Goal: Task Accomplishment & Management: Manage account settings

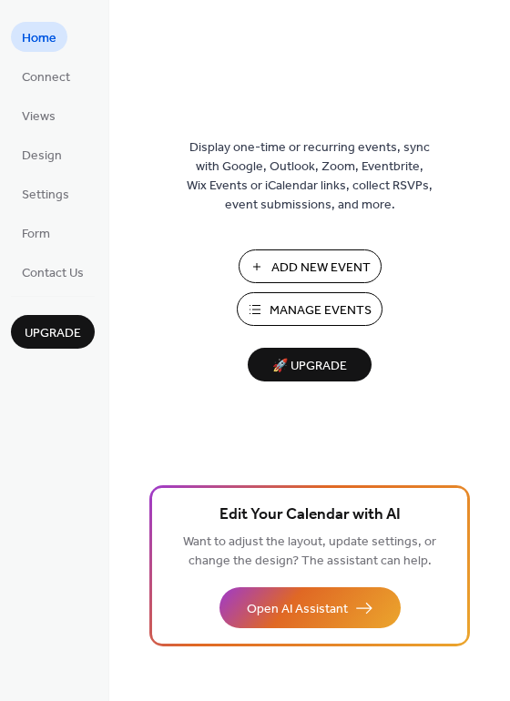
click at [288, 311] on span "Manage Events" at bounding box center [320, 310] width 102 height 19
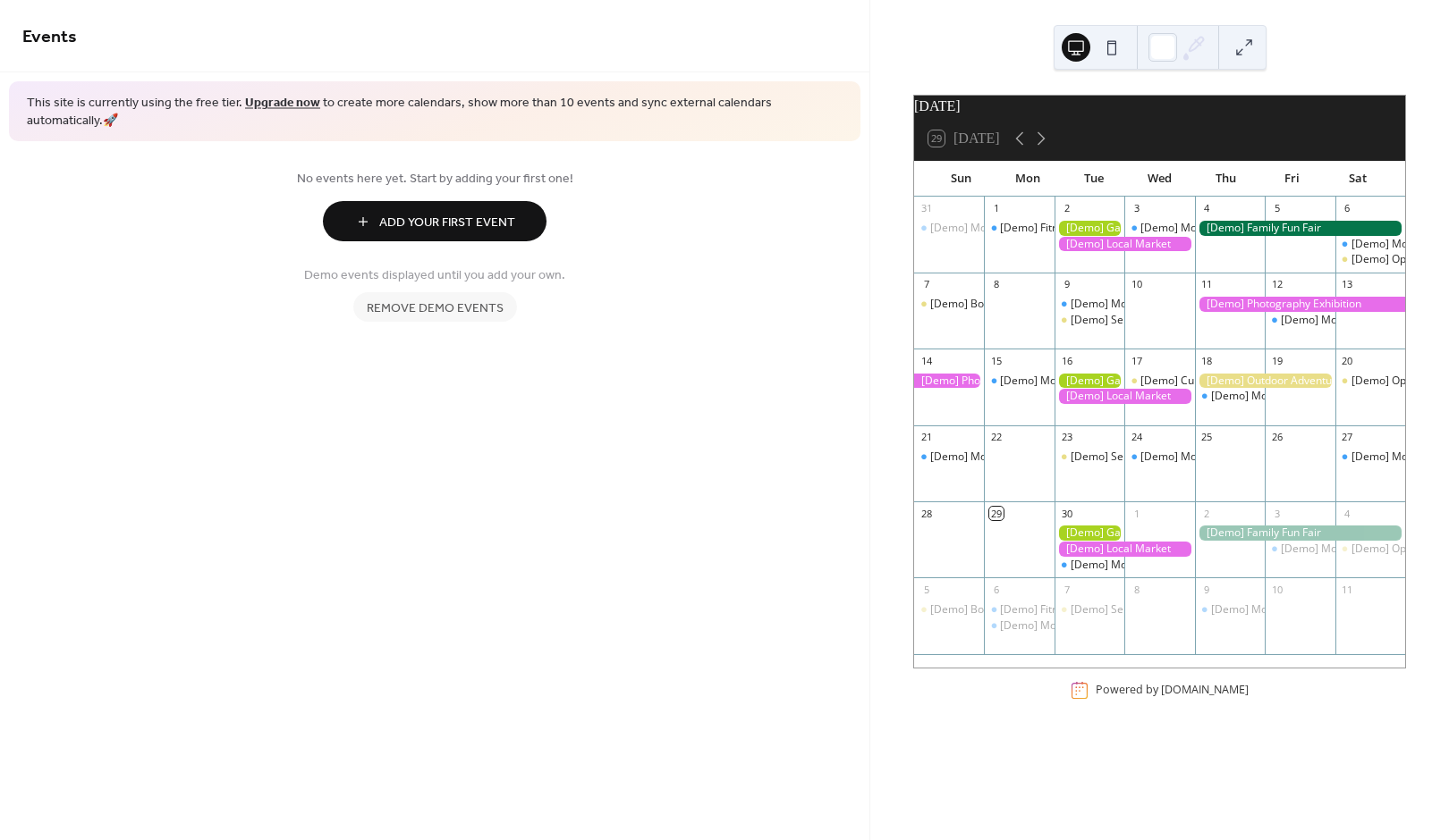
click at [474, 300] on span "Remove demo events" at bounding box center [435, 308] width 137 height 19
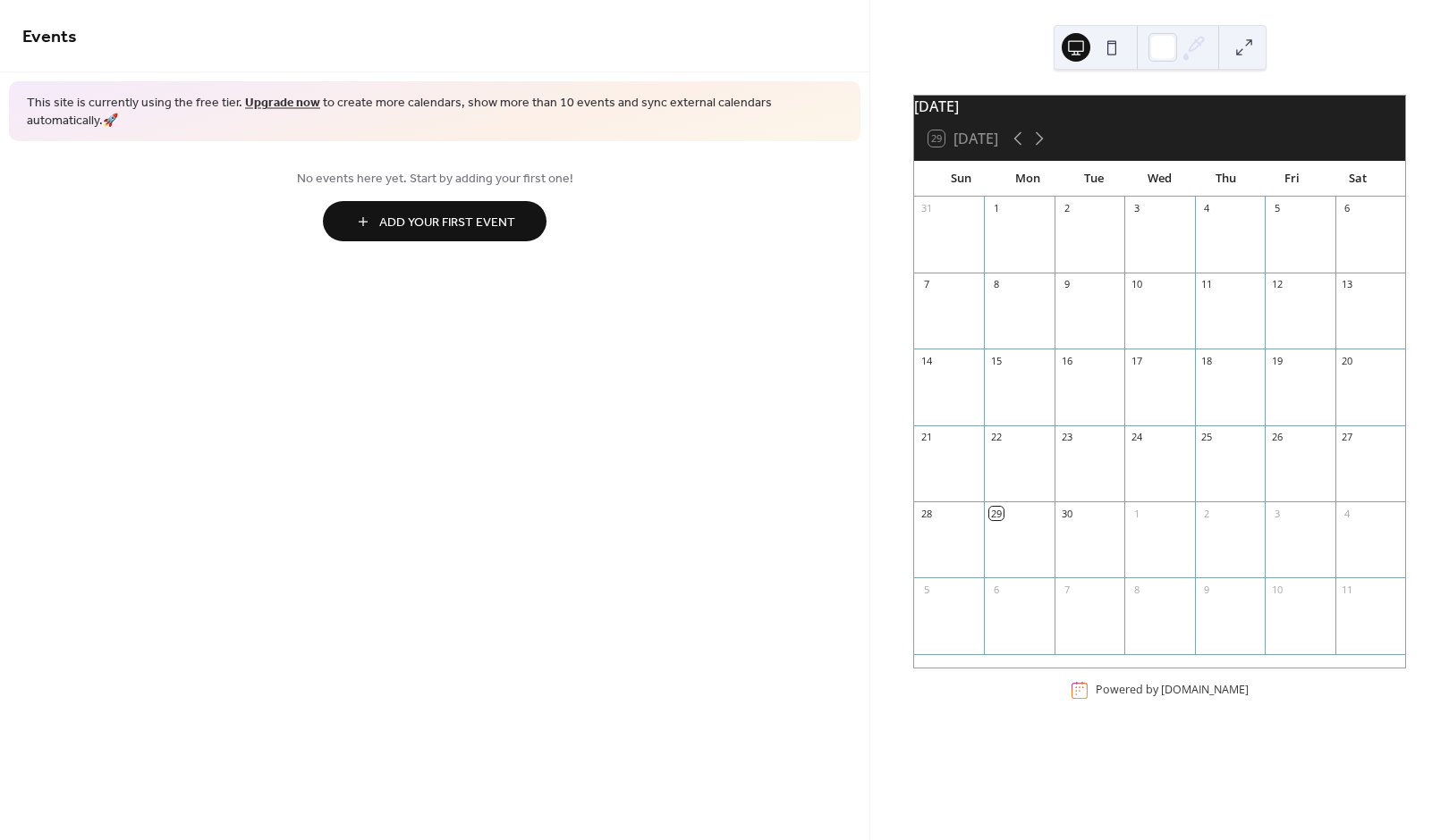
click at [1358, 252] on div at bounding box center [1369, 244] width 70 height 45
click at [503, 213] on span "Add Your First Event" at bounding box center [447, 222] width 136 height 19
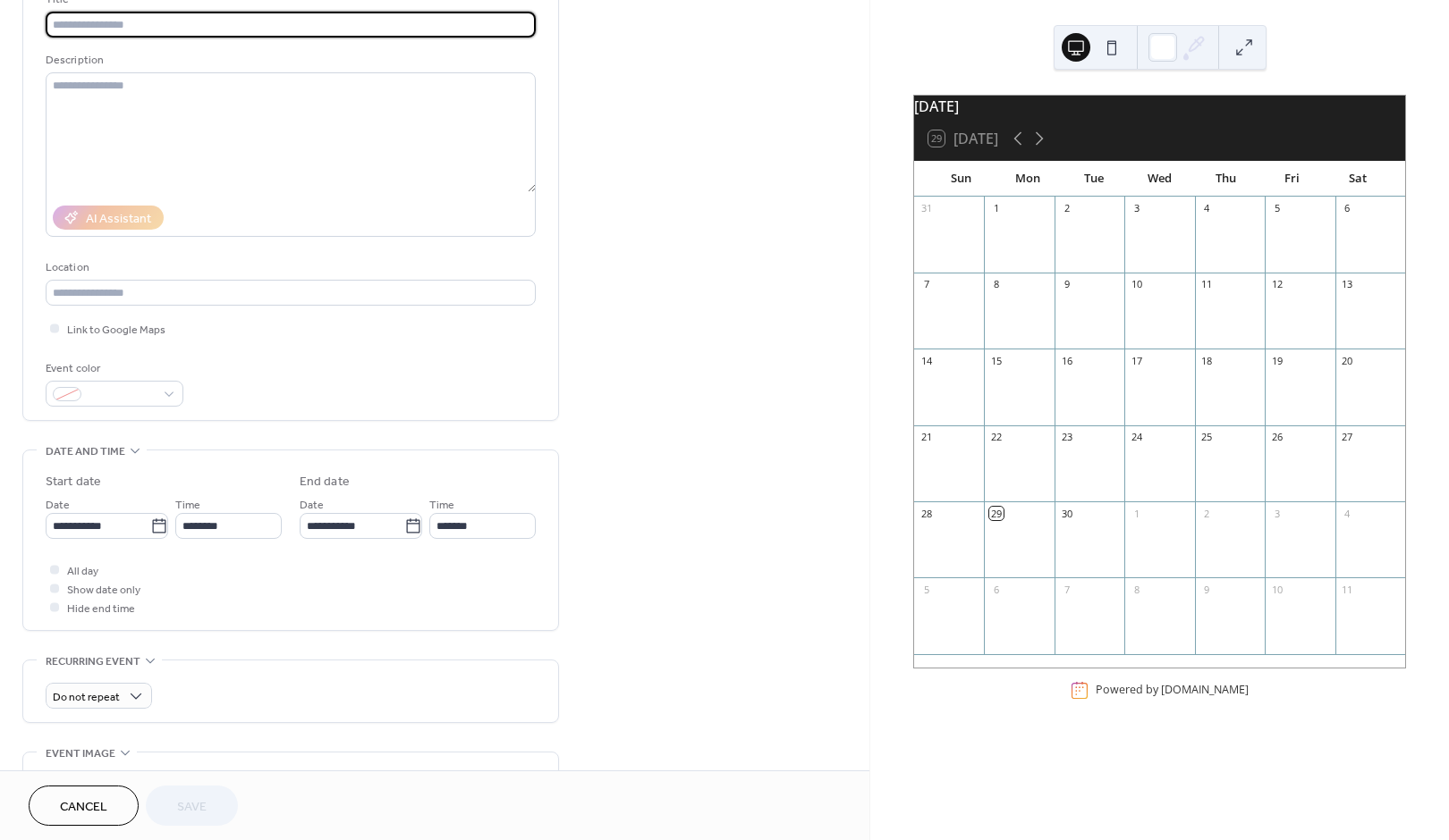
scroll to position [161, 0]
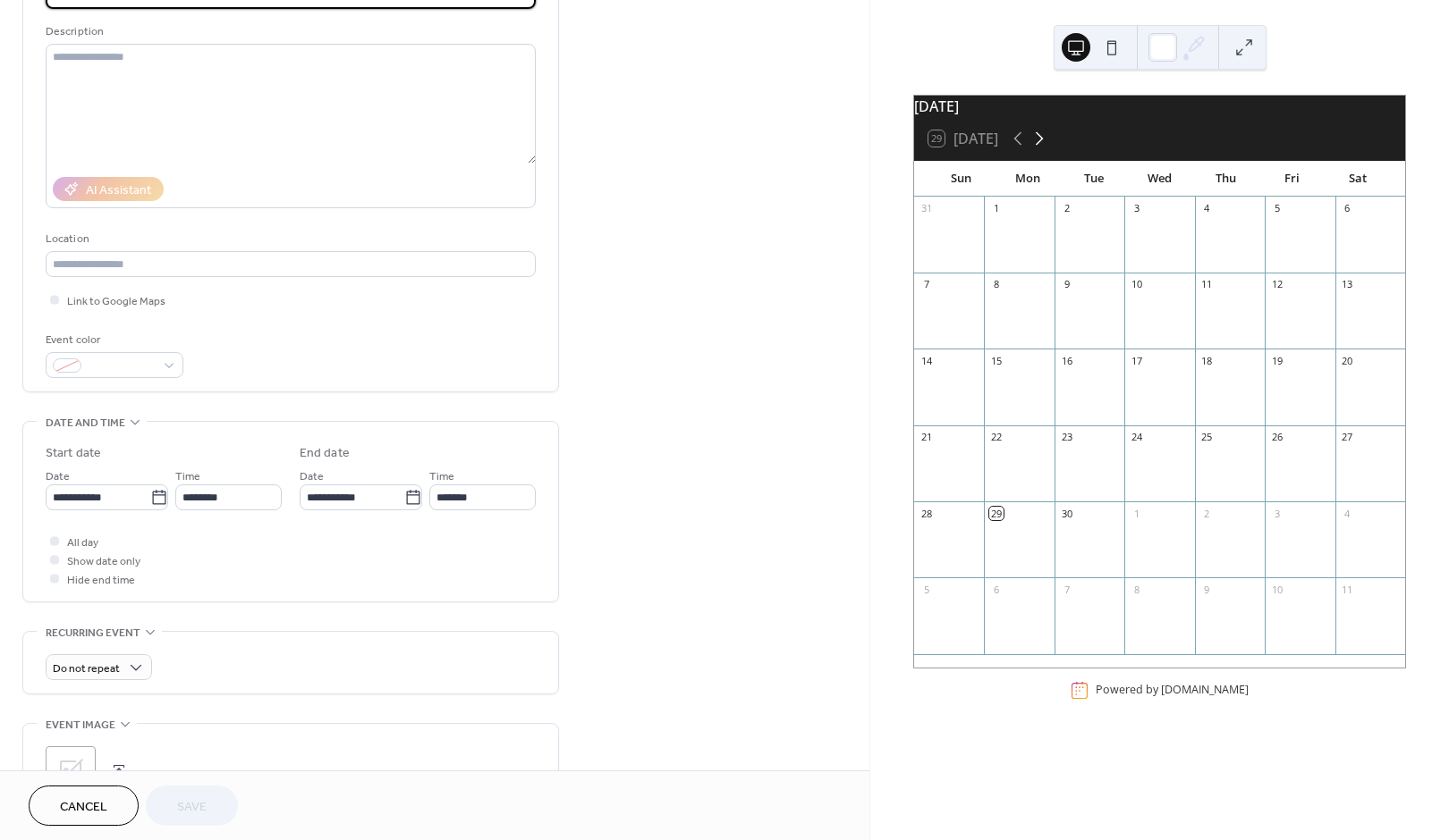
click at [1039, 148] on icon at bounding box center [1039, 139] width 22 height 22
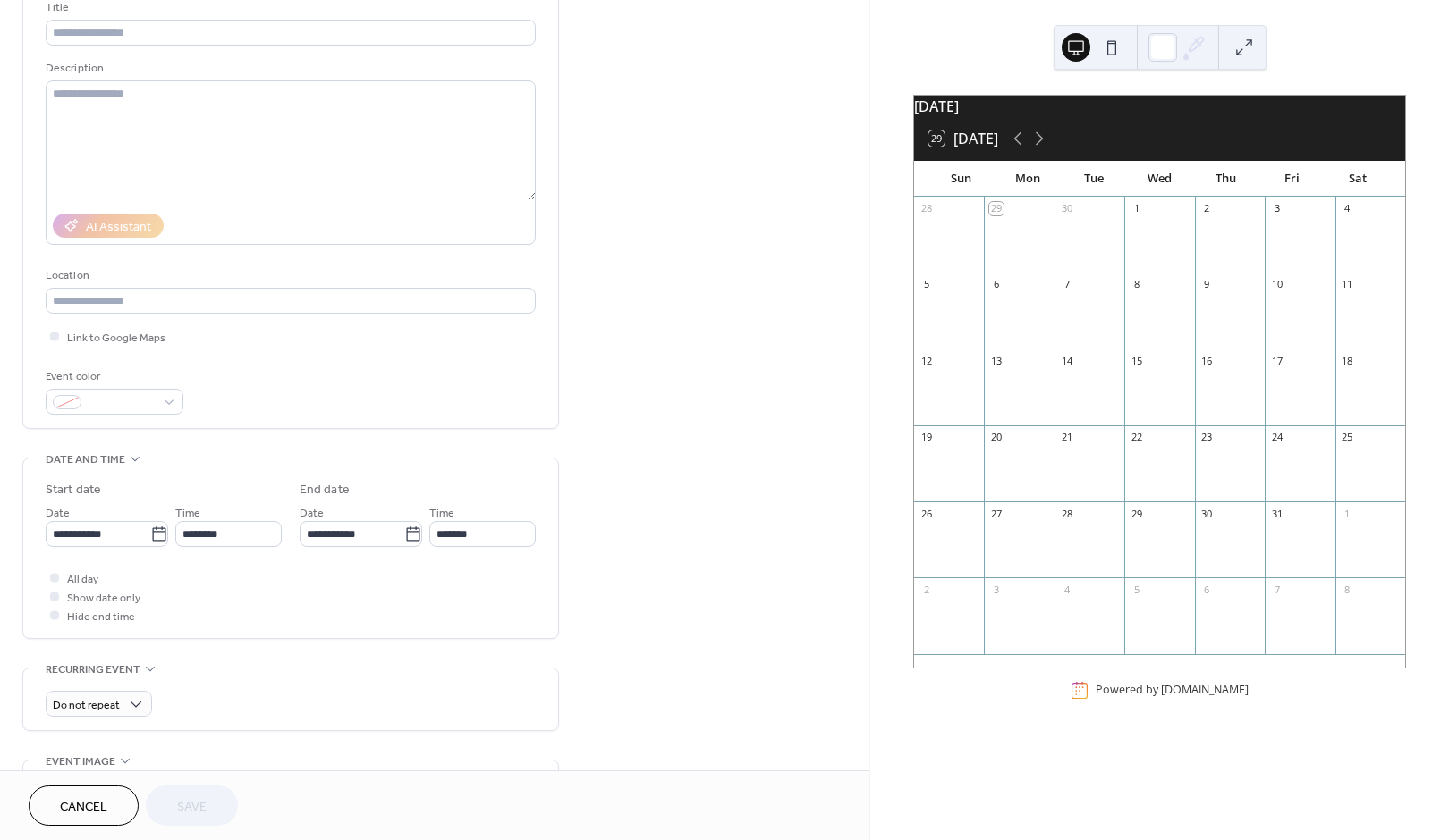
scroll to position [146, 0]
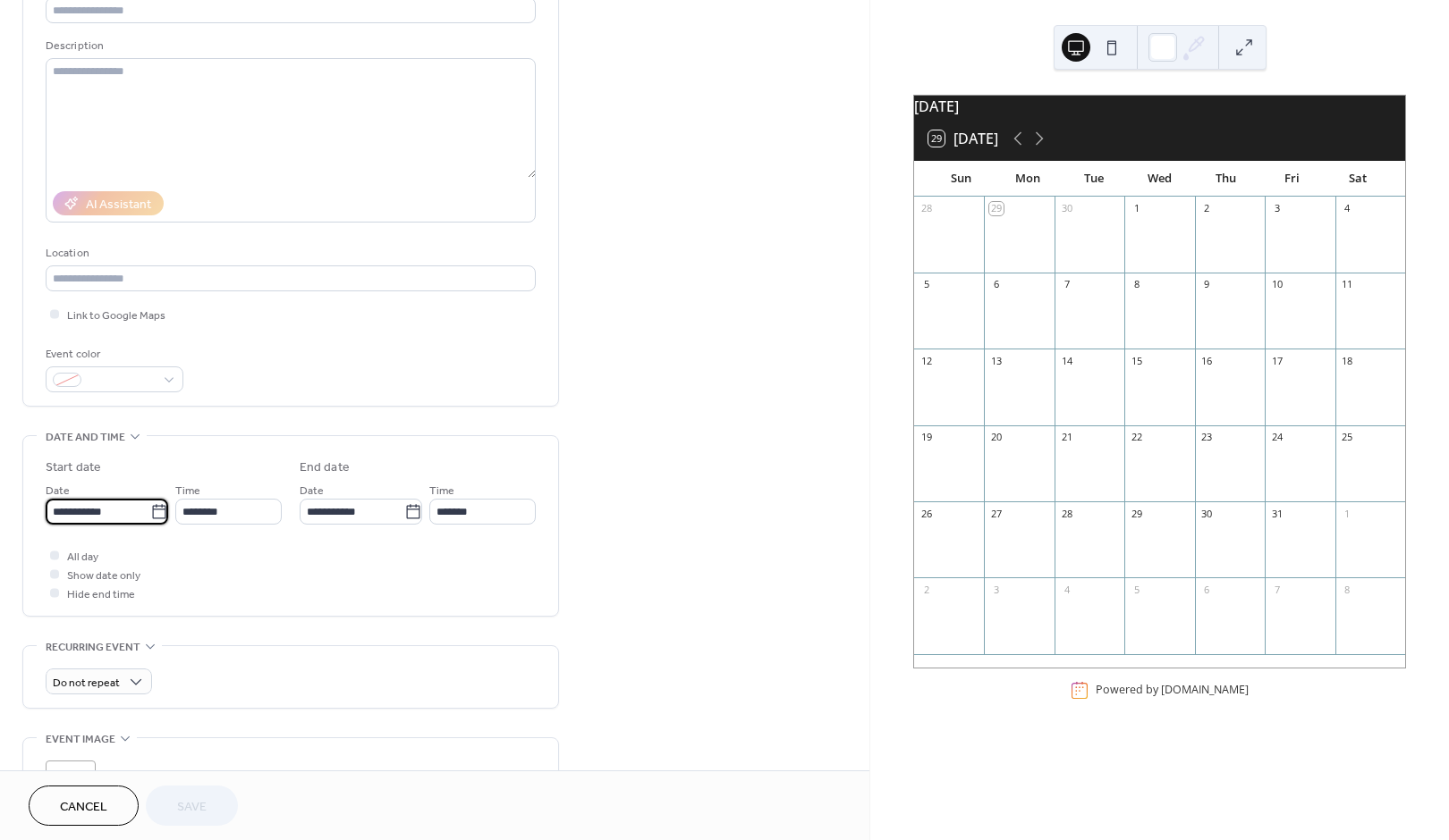
click at [111, 517] on input "**********" at bounding box center [97, 512] width 104 height 26
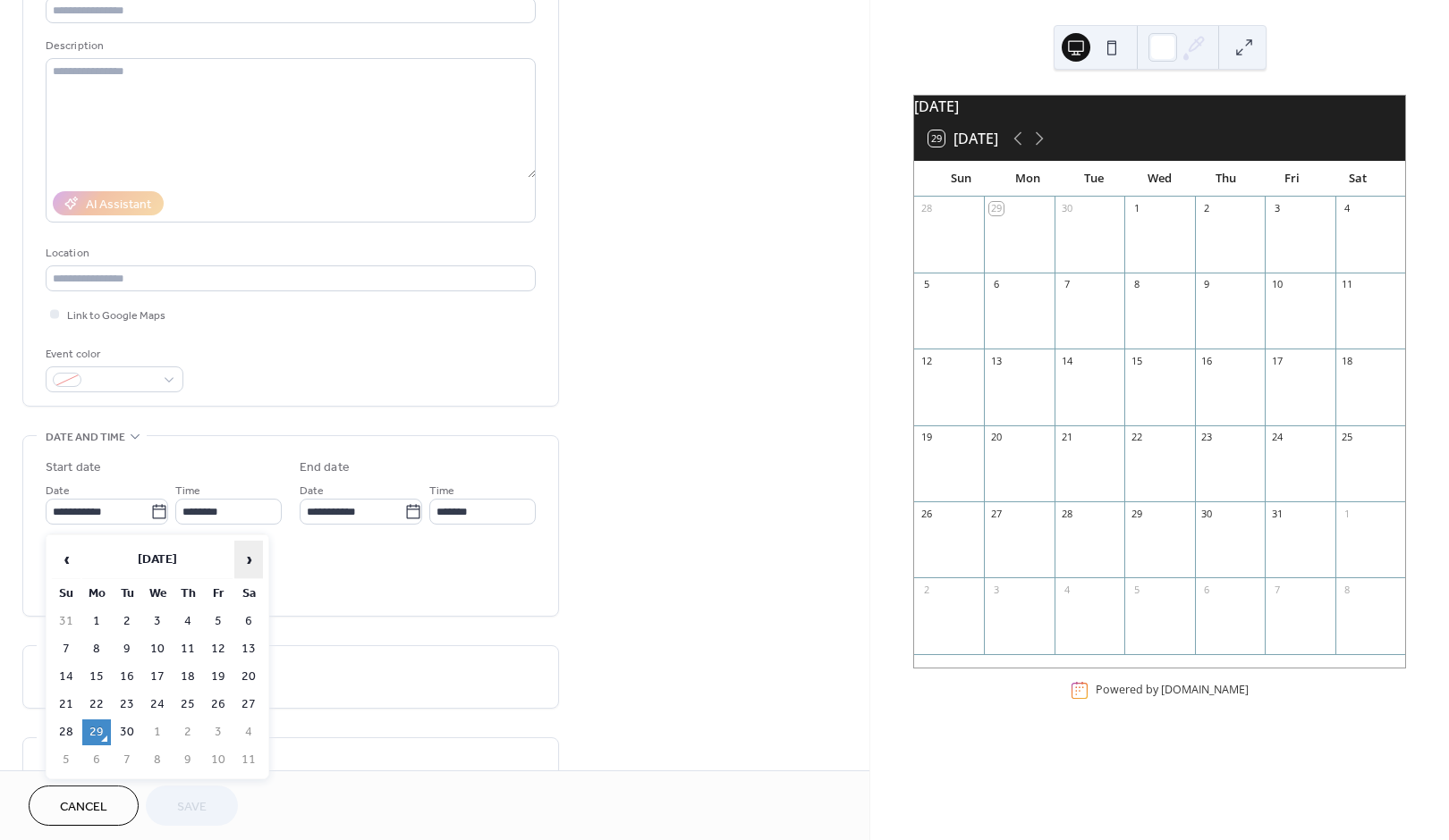
click at [250, 560] on span "›" at bounding box center [248, 559] width 27 height 35
click at [250, 616] on td "4" at bounding box center [248, 622] width 29 height 26
type input "**********"
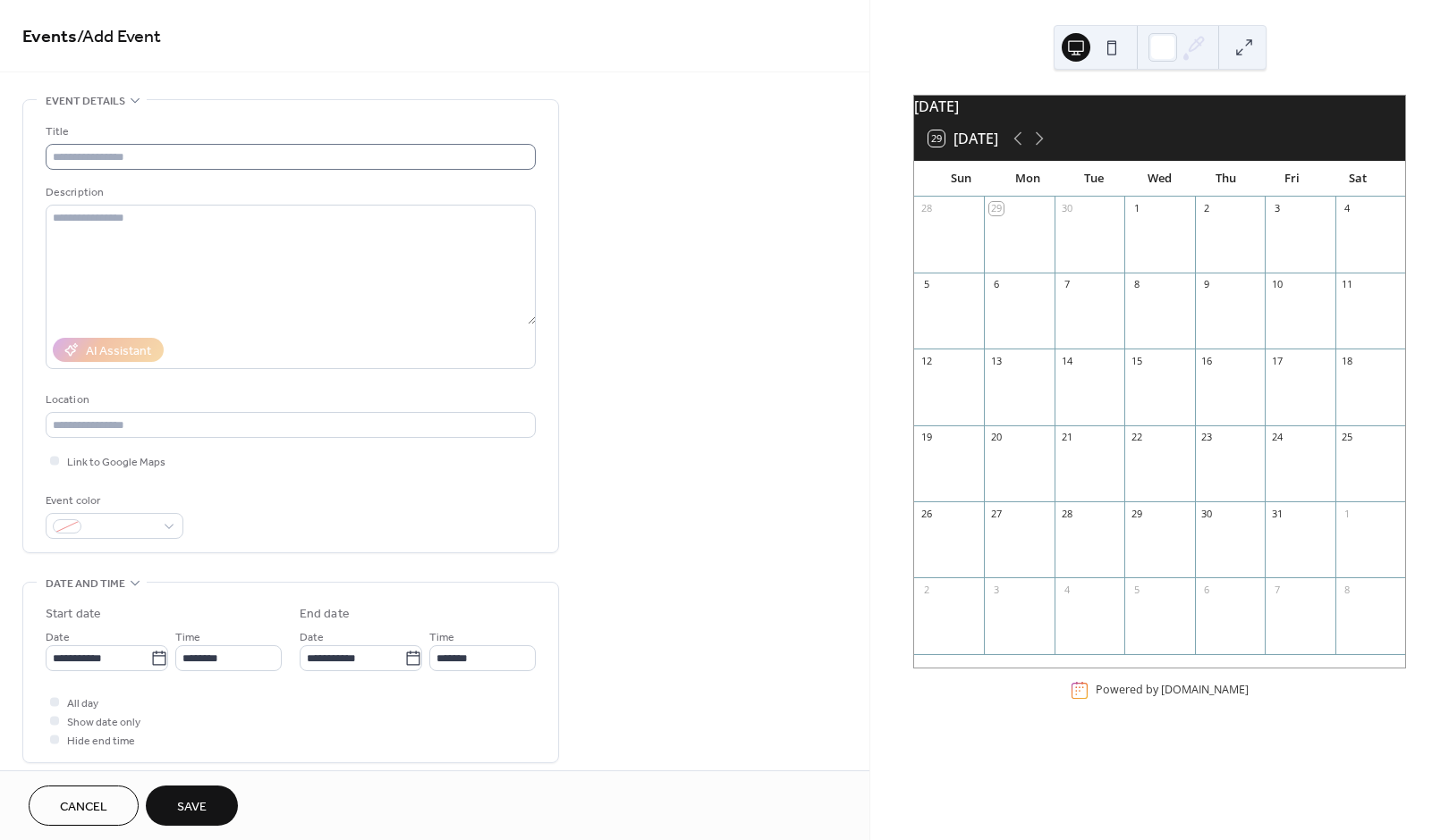
scroll to position [0, 0]
click at [173, 163] on input "text" at bounding box center [290, 156] width 491 height 26
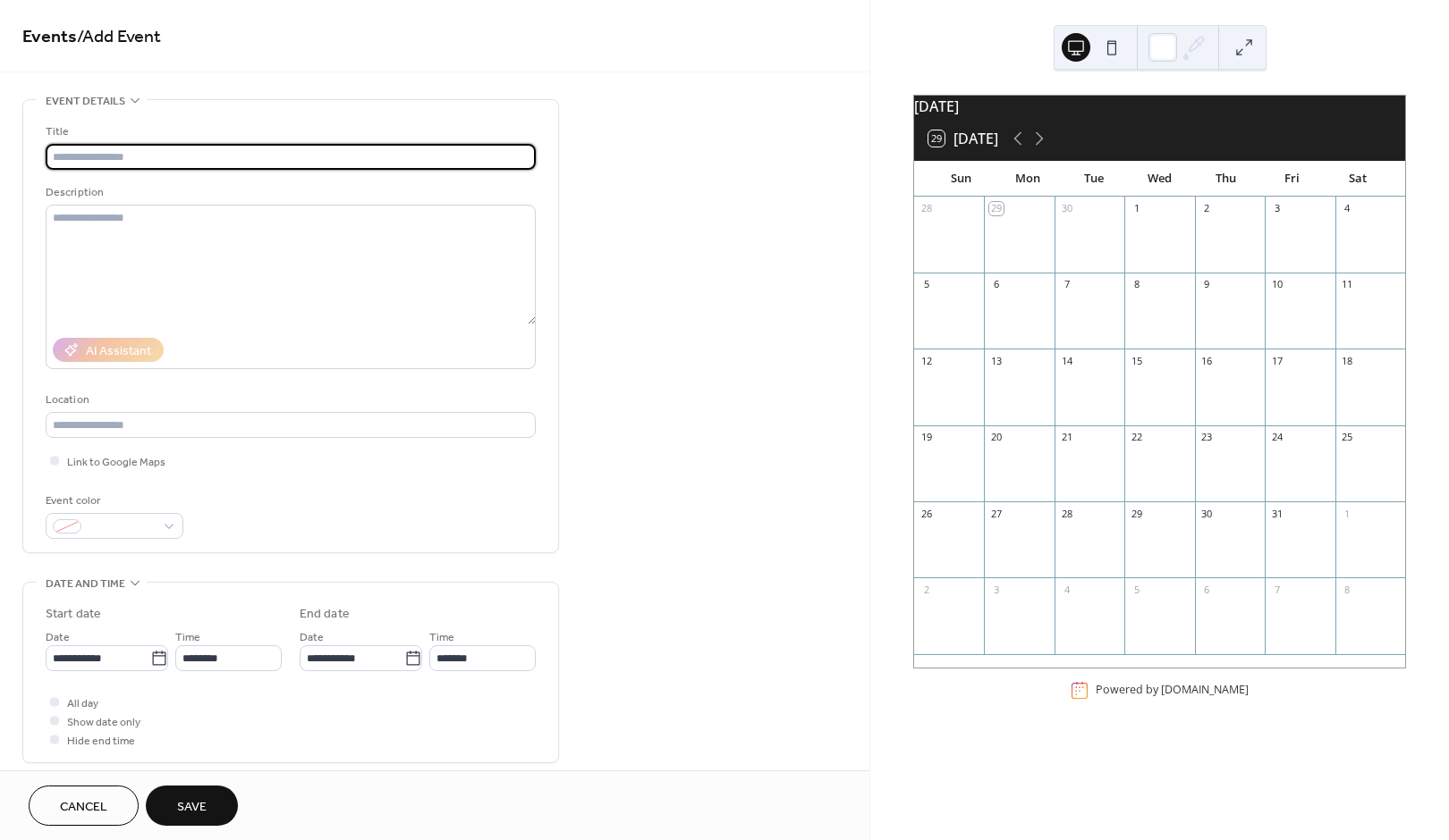
type input "*"
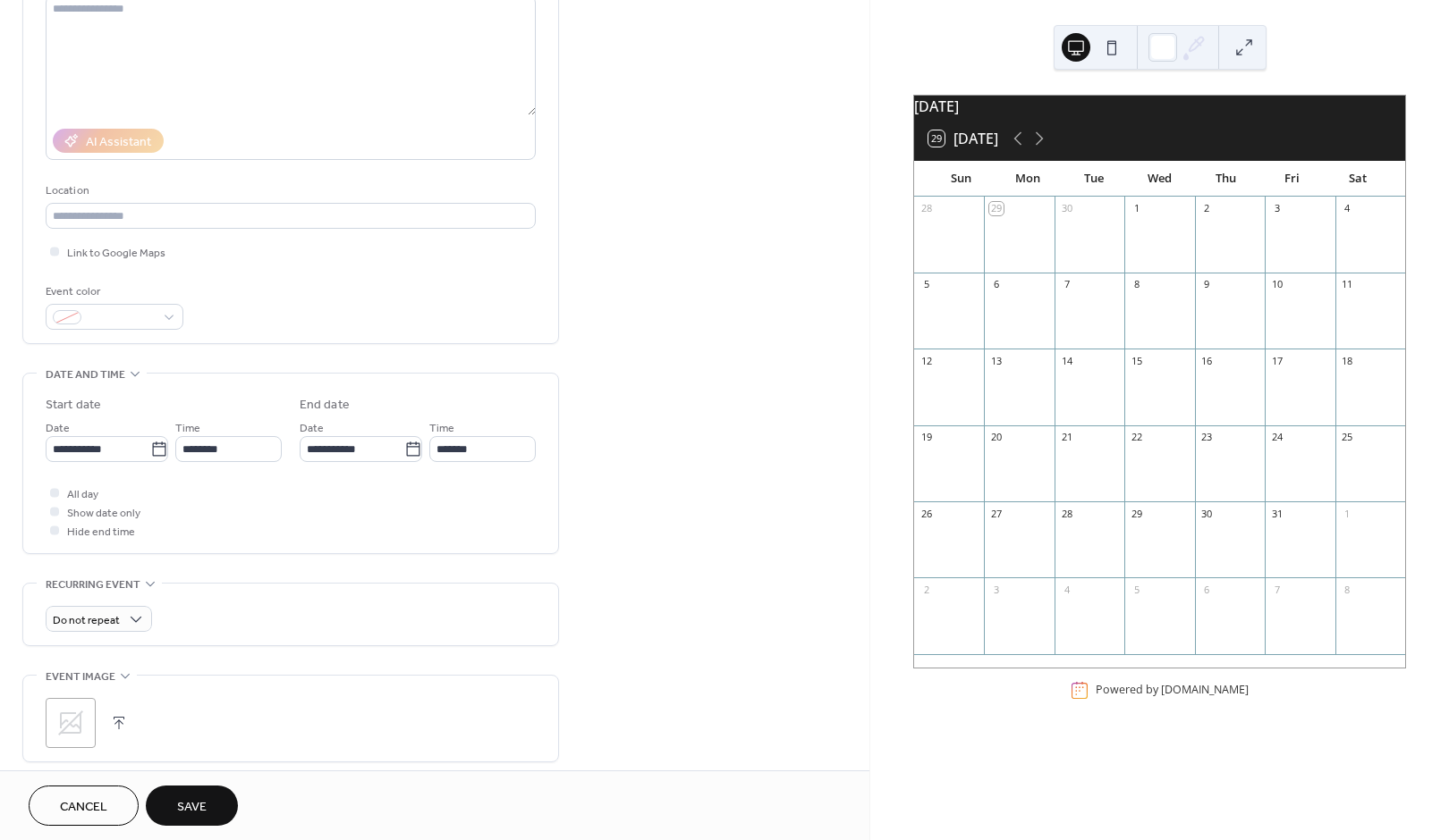
scroll to position [169, 0]
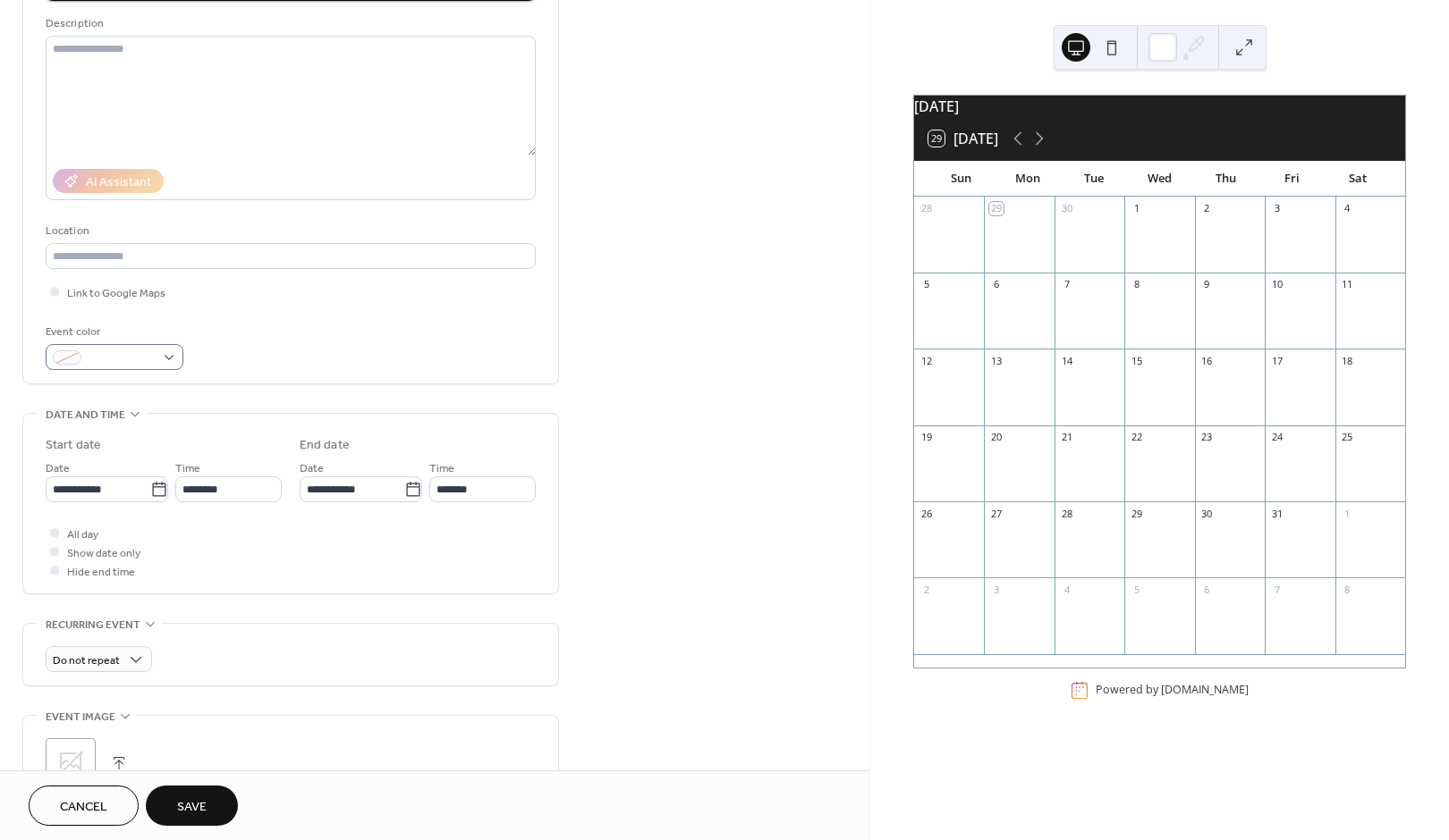
type input "*********"
click at [137, 361] on span at bounding box center [121, 359] width 66 height 19
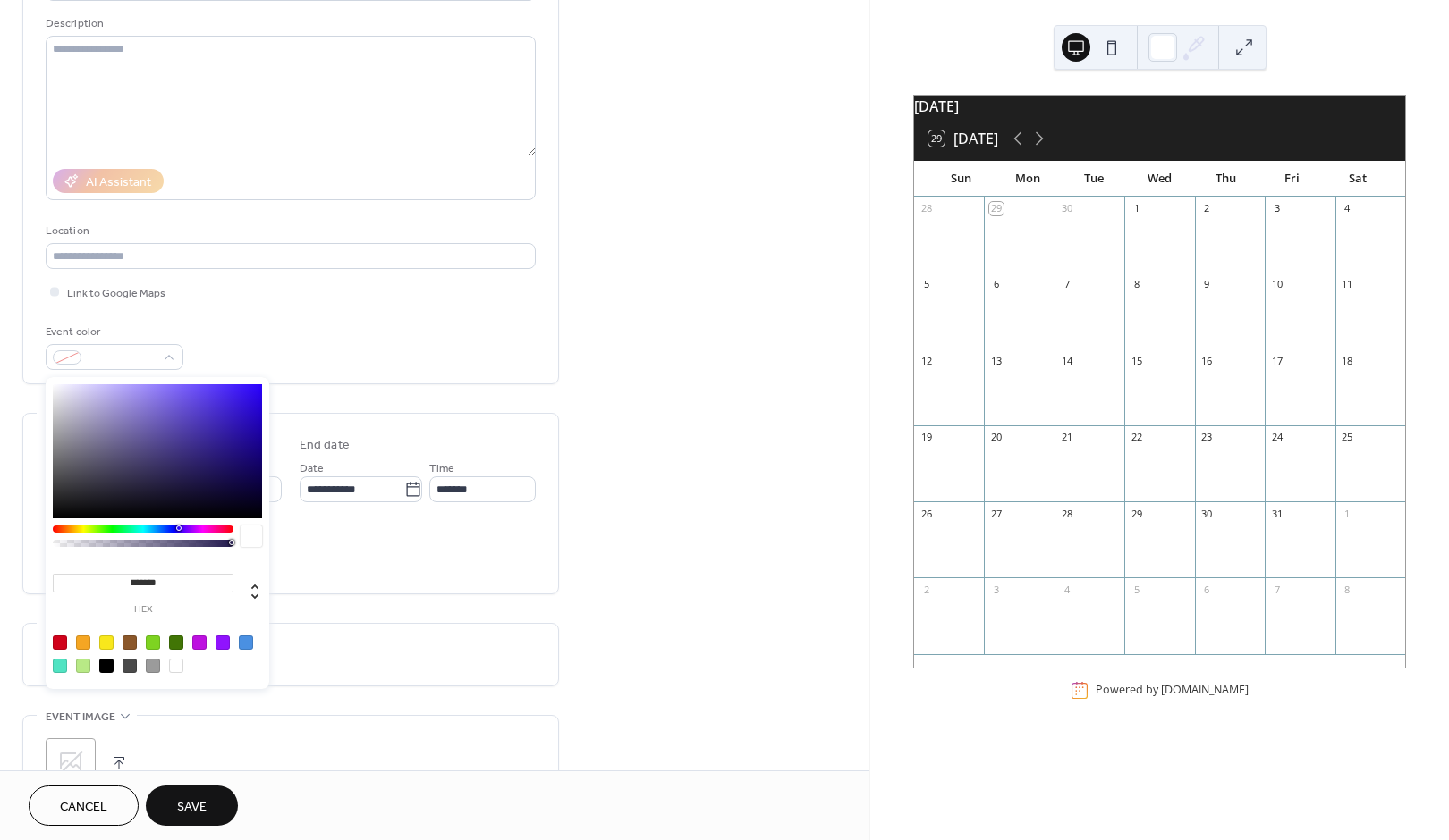
click at [293, 753] on div ";" at bounding box center [290, 763] width 491 height 50
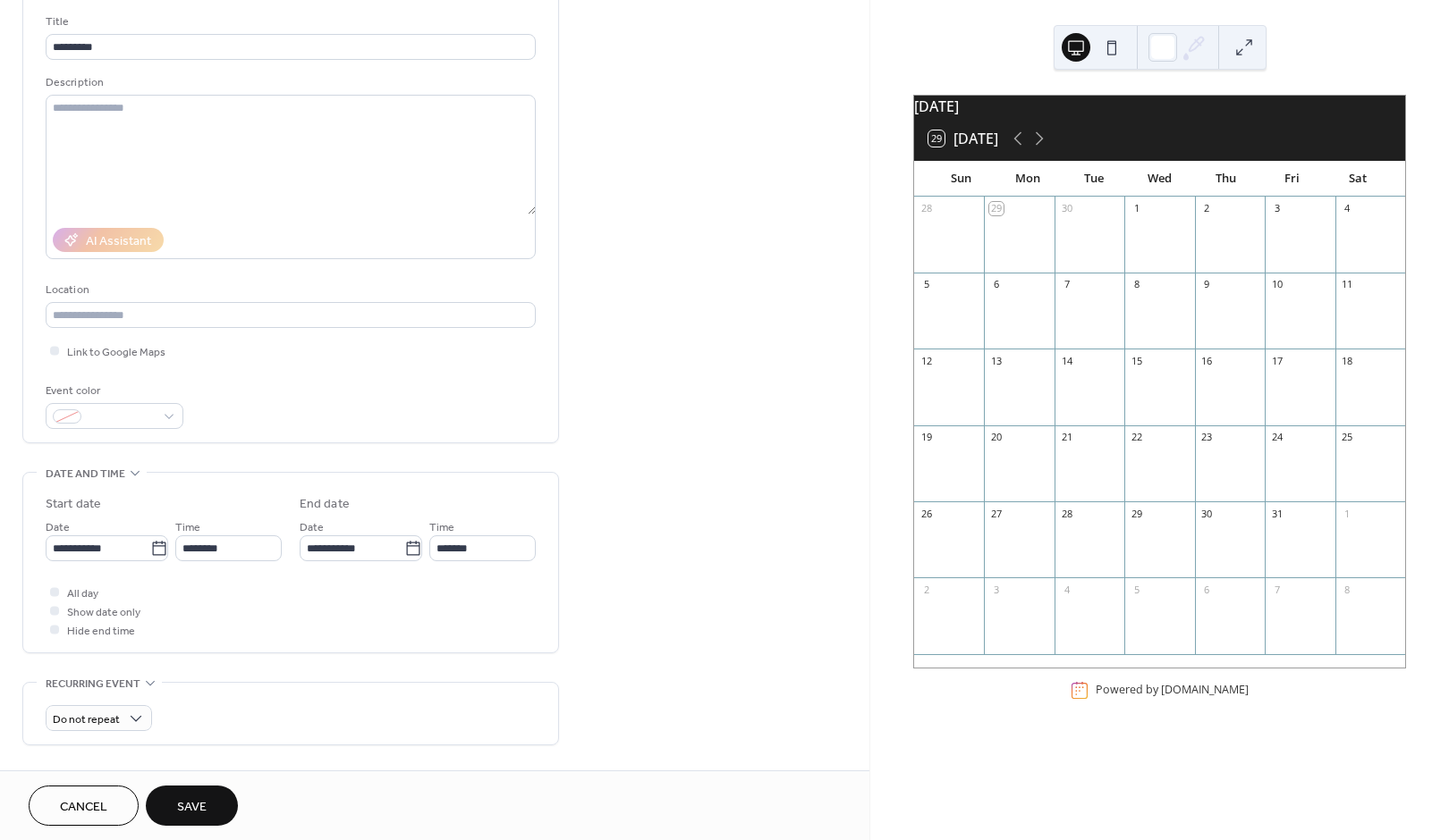
scroll to position [166, 0]
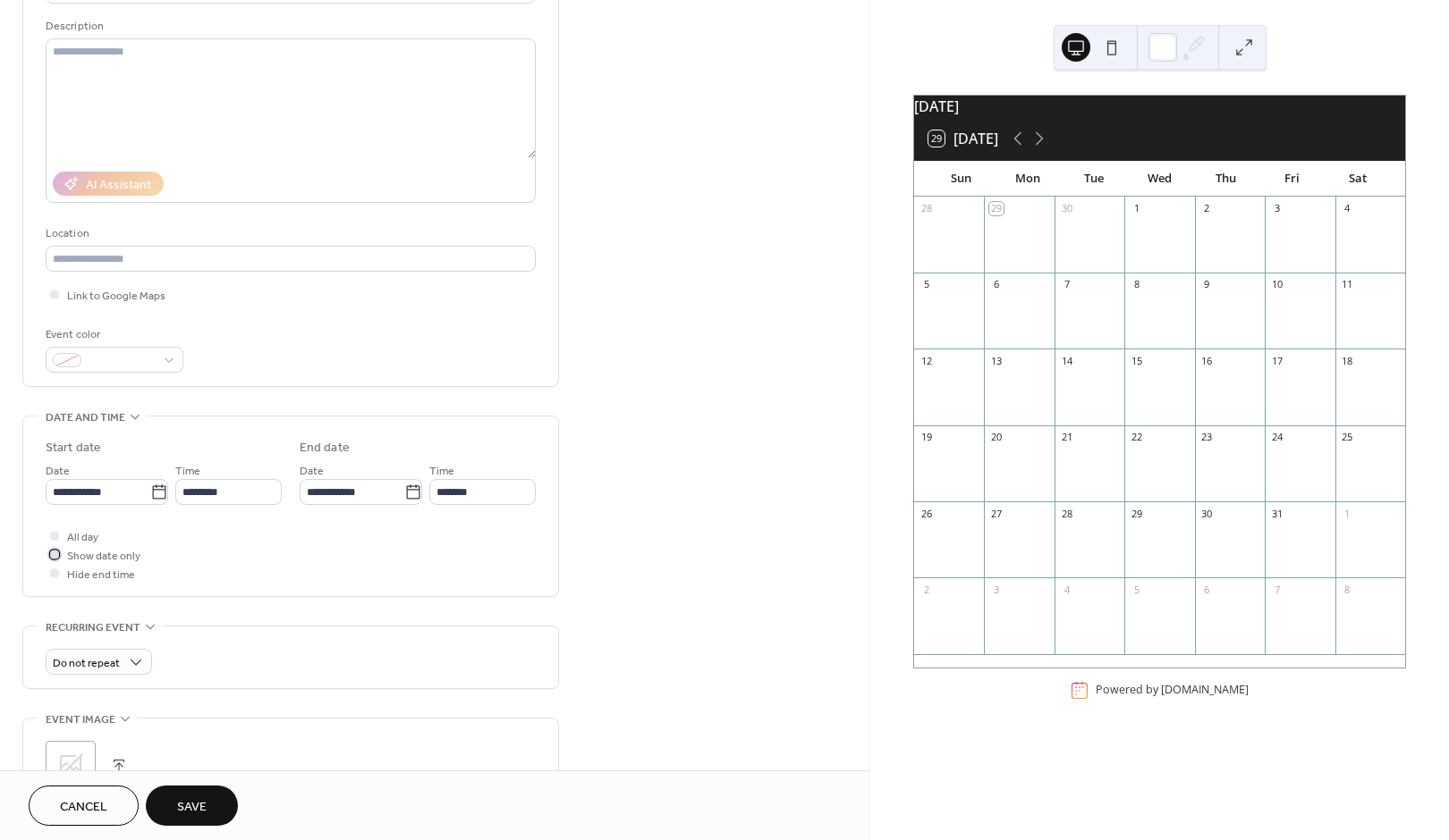
click at [53, 559] on div at bounding box center [54, 554] width 9 height 9
click at [54, 575] on div at bounding box center [54, 573] width 9 height 9
click at [54, 578] on div at bounding box center [54, 573] width 9 height 9
click at [52, 553] on div at bounding box center [54, 553] width 5 height 5
click at [56, 578] on div at bounding box center [54, 573] width 9 height 9
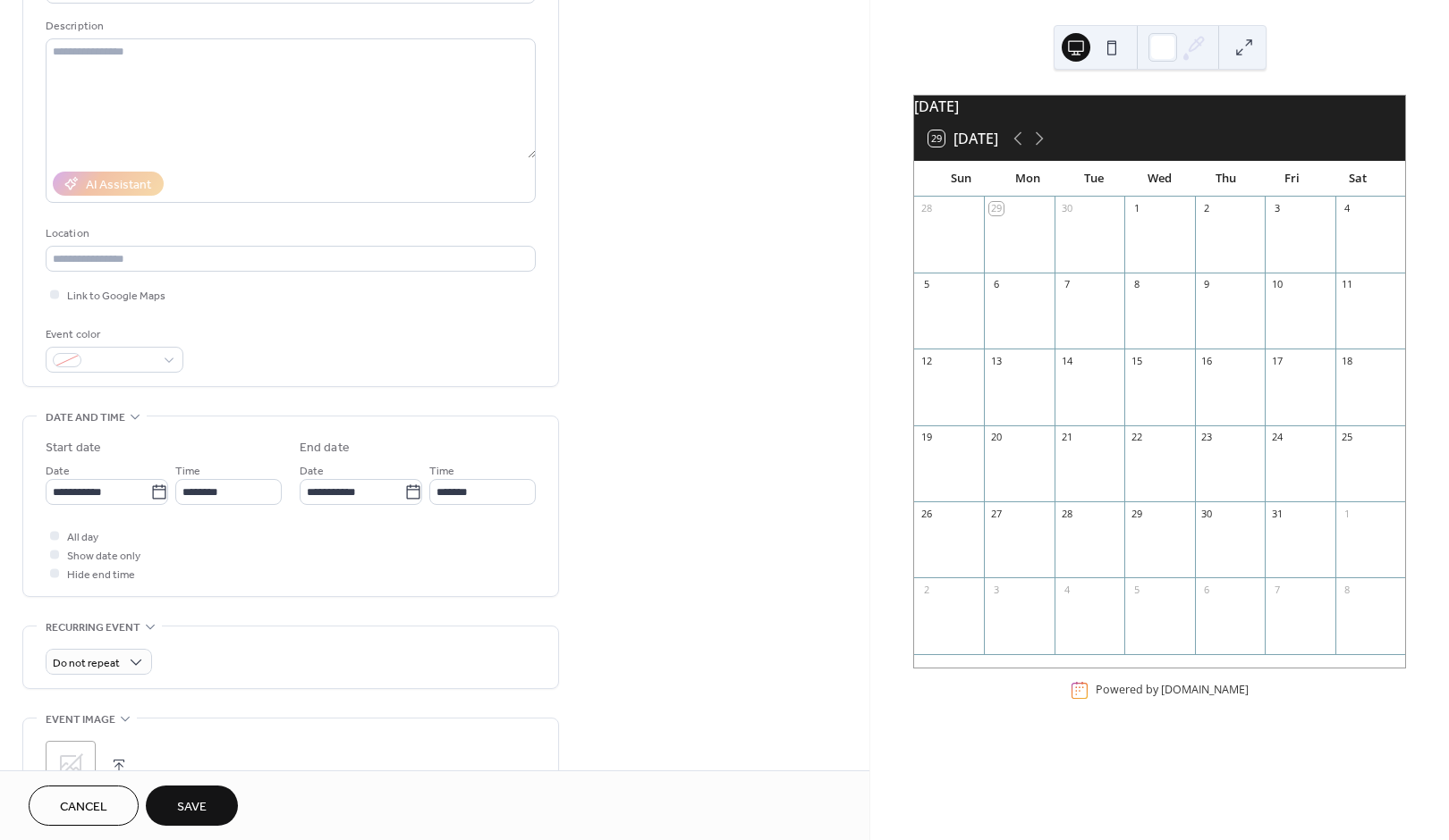
click at [55, 559] on div at bounding box center [54, 554] width 9 height 9
click at [54, 557] on div at bounding box center [54, 554] width 9 height 9
click at [96, 563] on span "Show date only" at bounding box center [103, 556] width 74 height 19
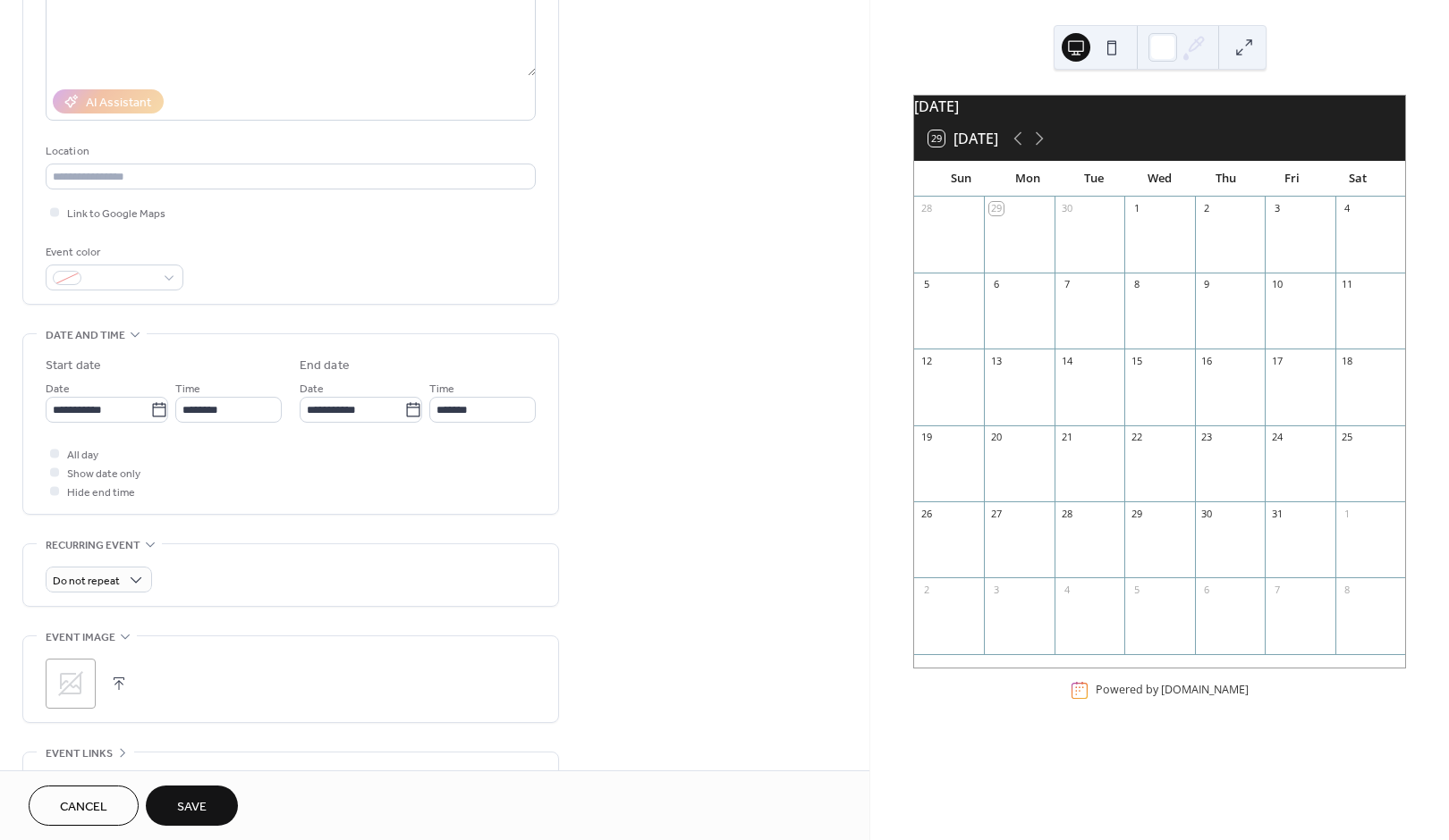
scroll to position [250, 0]
click at [234, 570] on div "Do not repeat" at bounding box center [290, 574] width 491 height 62
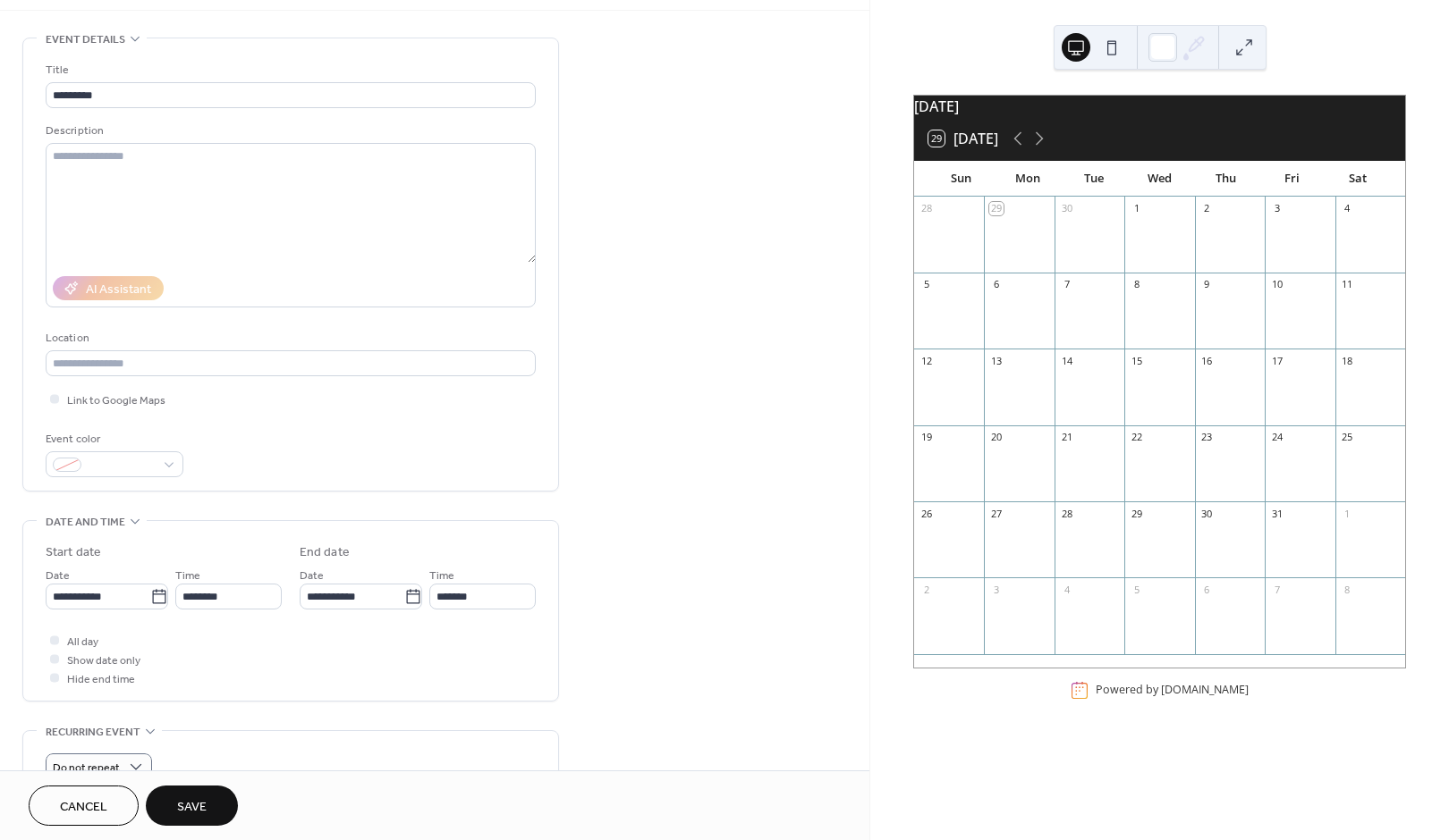
scroll to position [55, 0]
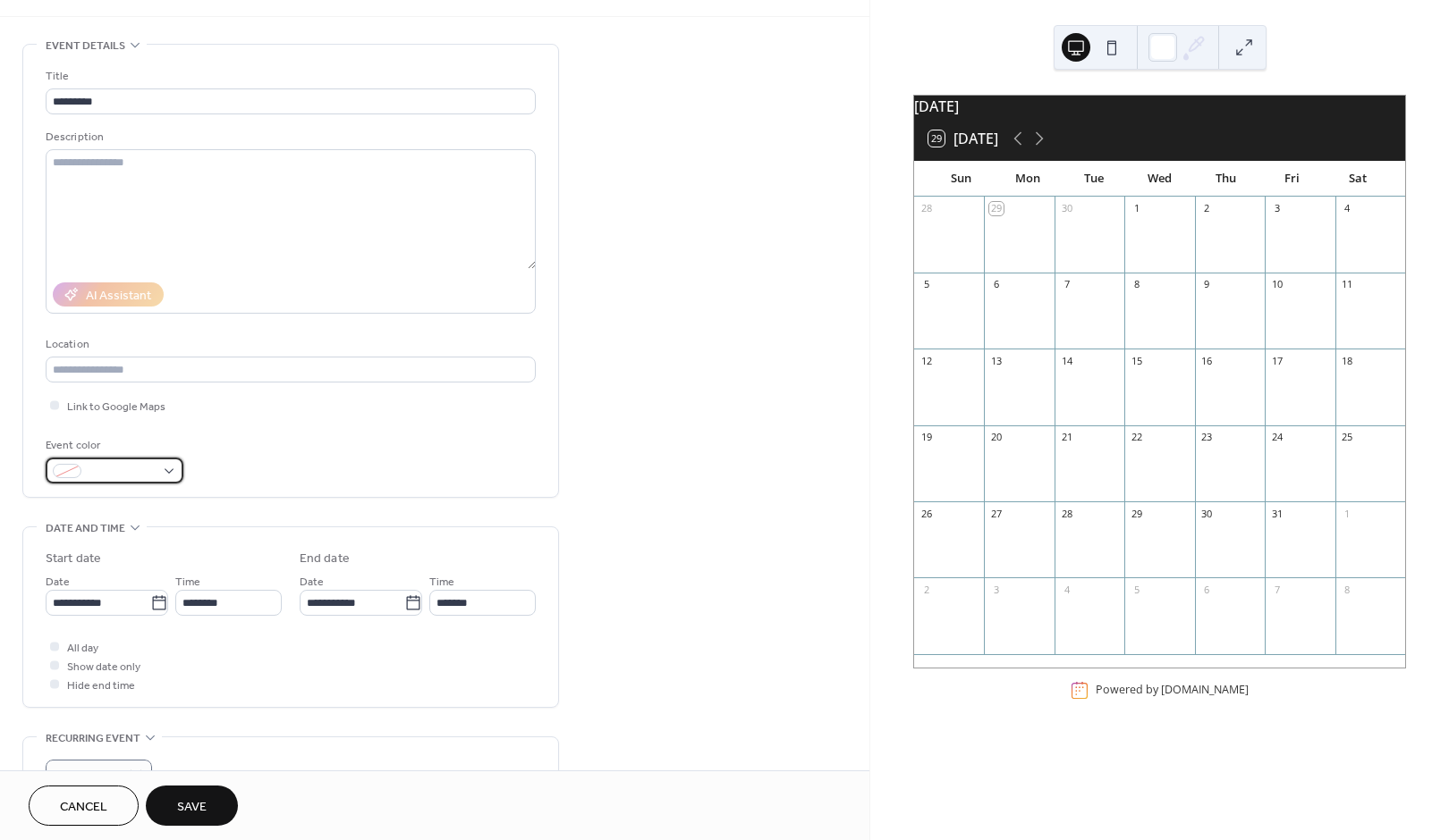
click at [132, 476] on span at bounding box center [121, 472] width 66 height 19
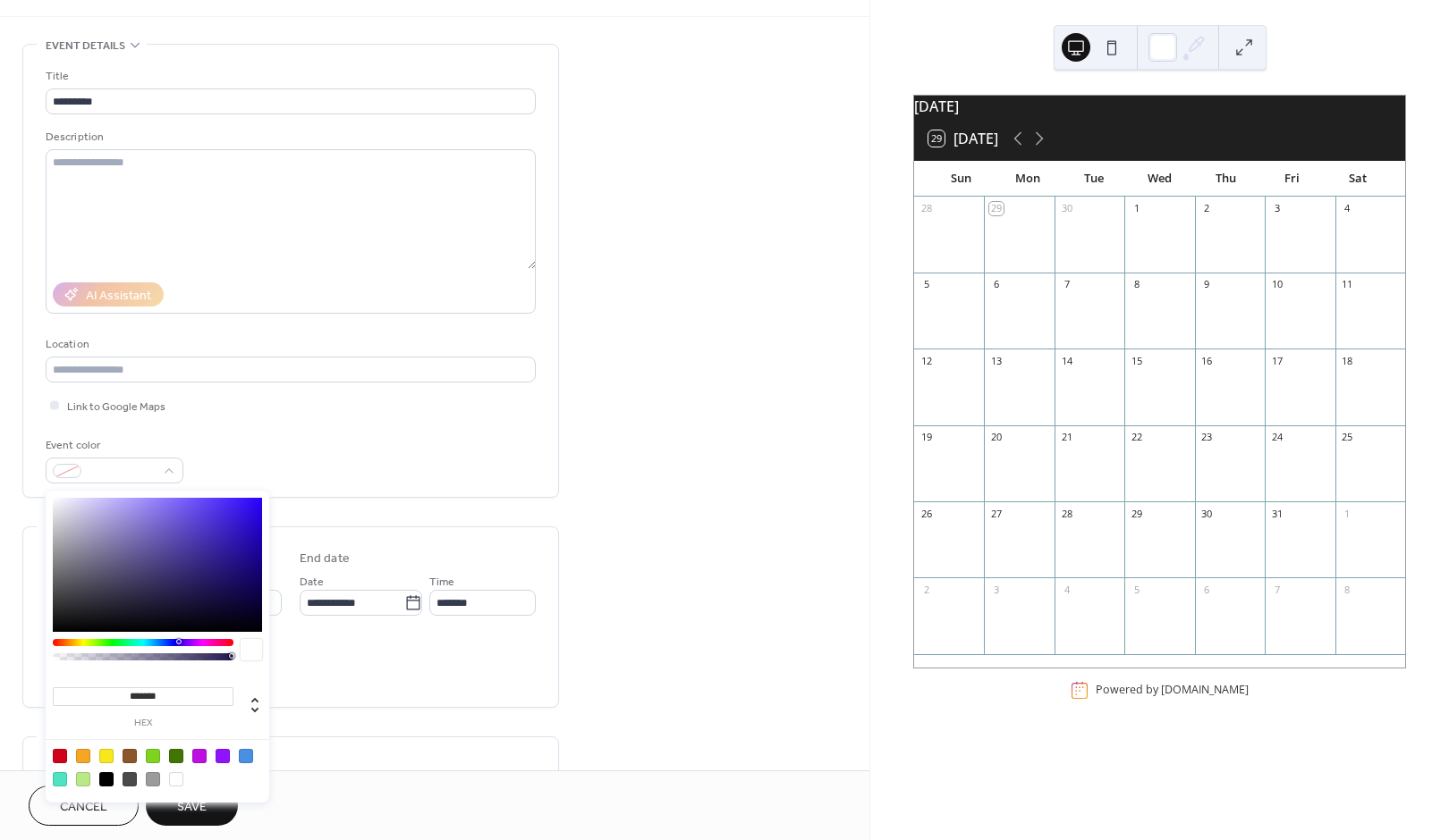
click at [319, 447] on div "Event color" at bounding box center [290, 460] width 491 height 47
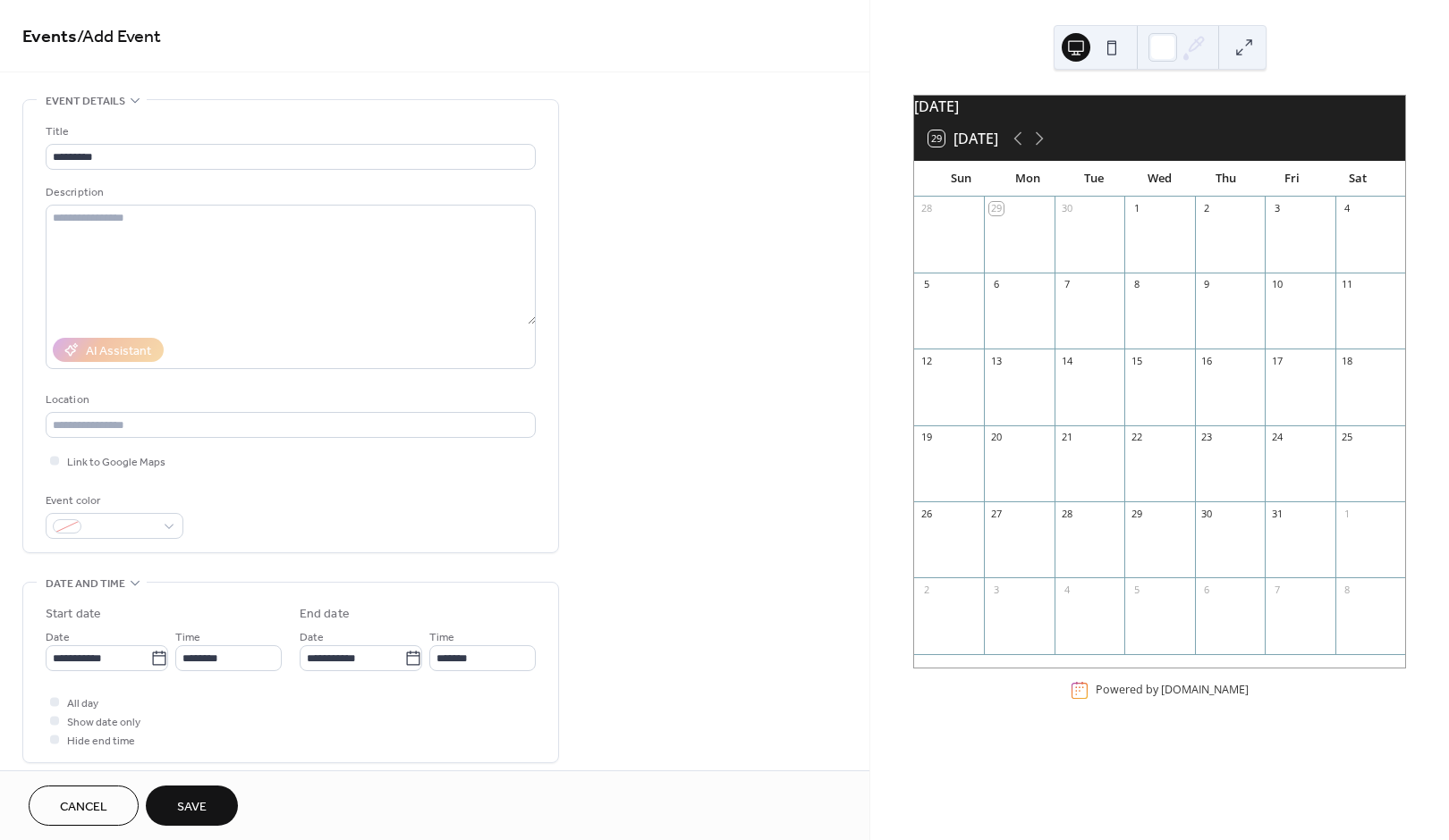
scroll to position [0, 0]
click at [208, 811] on button "Save" at bounding box center [192, 806] width 92 height 40
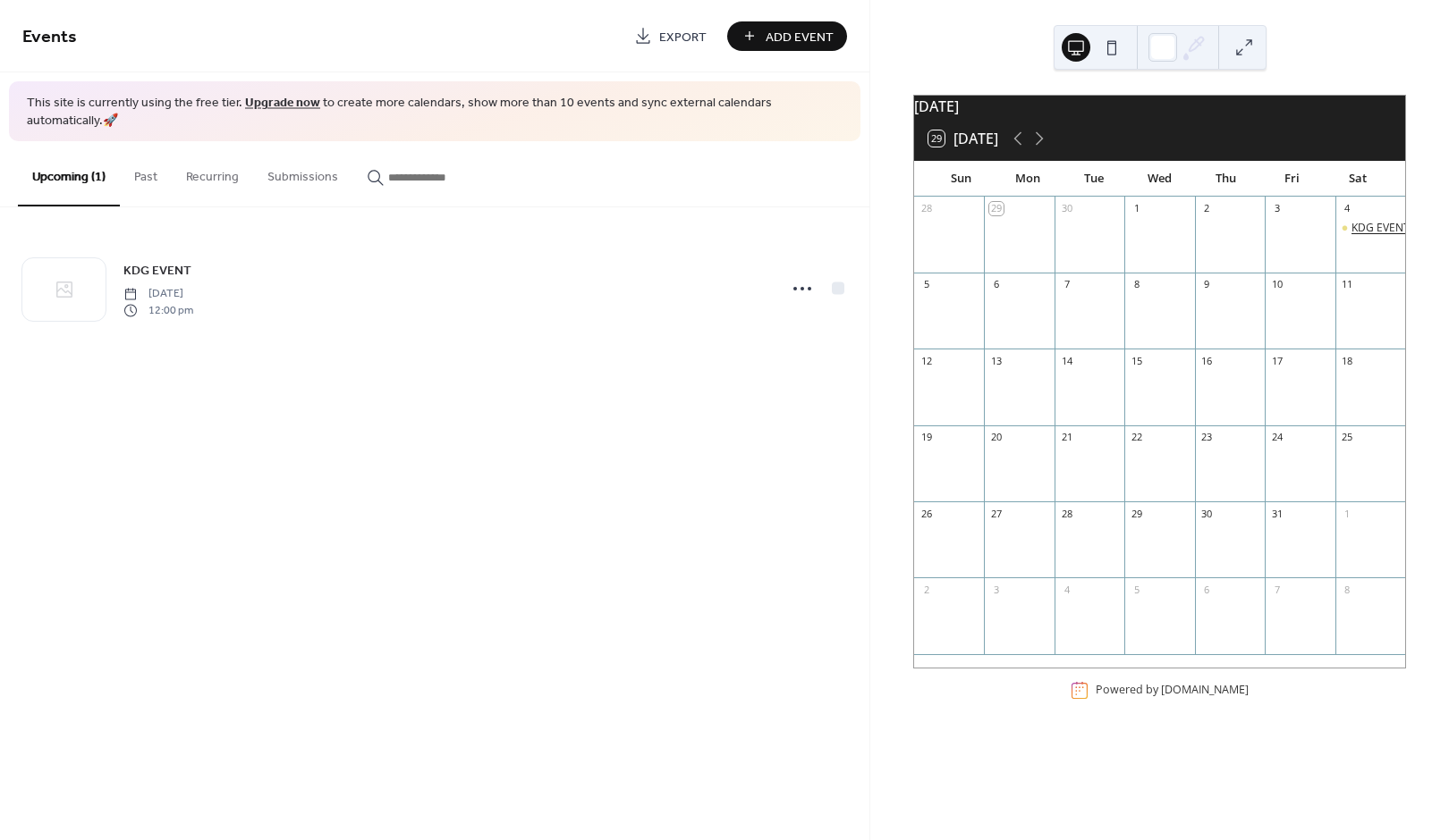
drag, startPoint x: 1364, startPoint y: 237, endPoint x: 1349, endPoint y: 237, distance: 15.0
click at [1352, 236] on div "KDG EVENT" at bounding box center [1380, 228] width 58 height 15
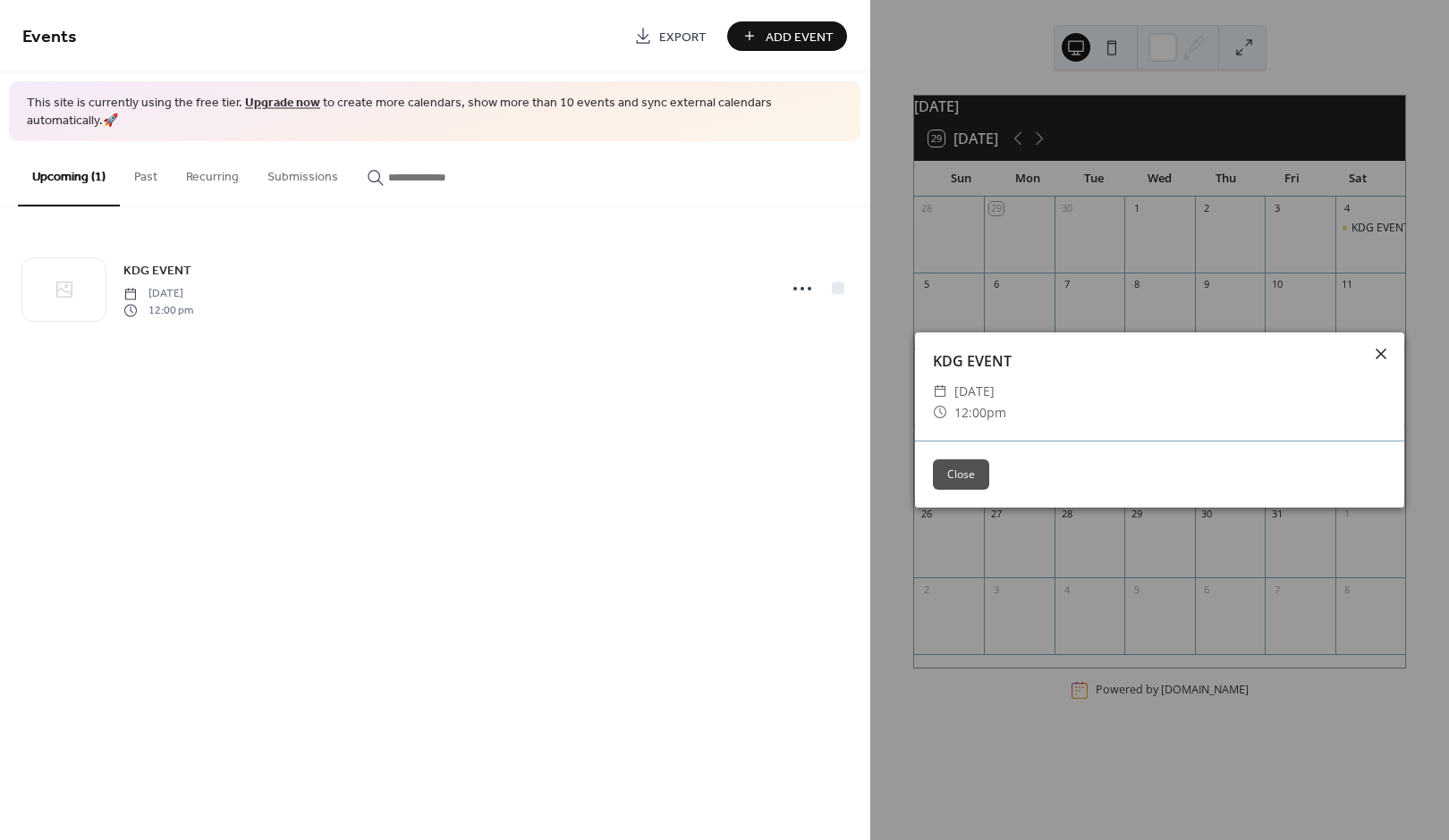
click at [1382, 366] on div at bounding box center [1380, 354] width 25 height 25
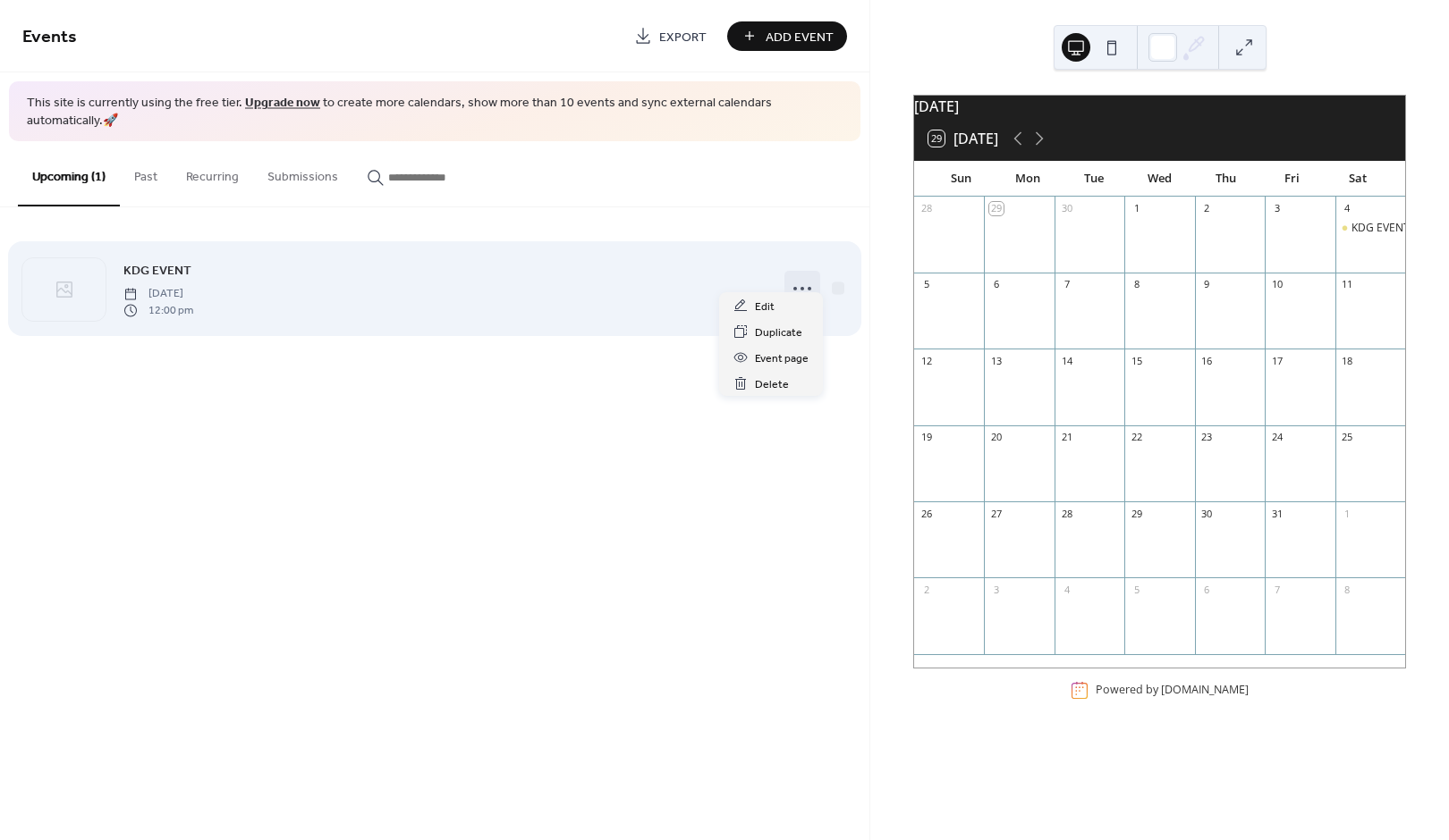
click at [805, 274] on icon at bounding box center [802, 288] width 29 height 28
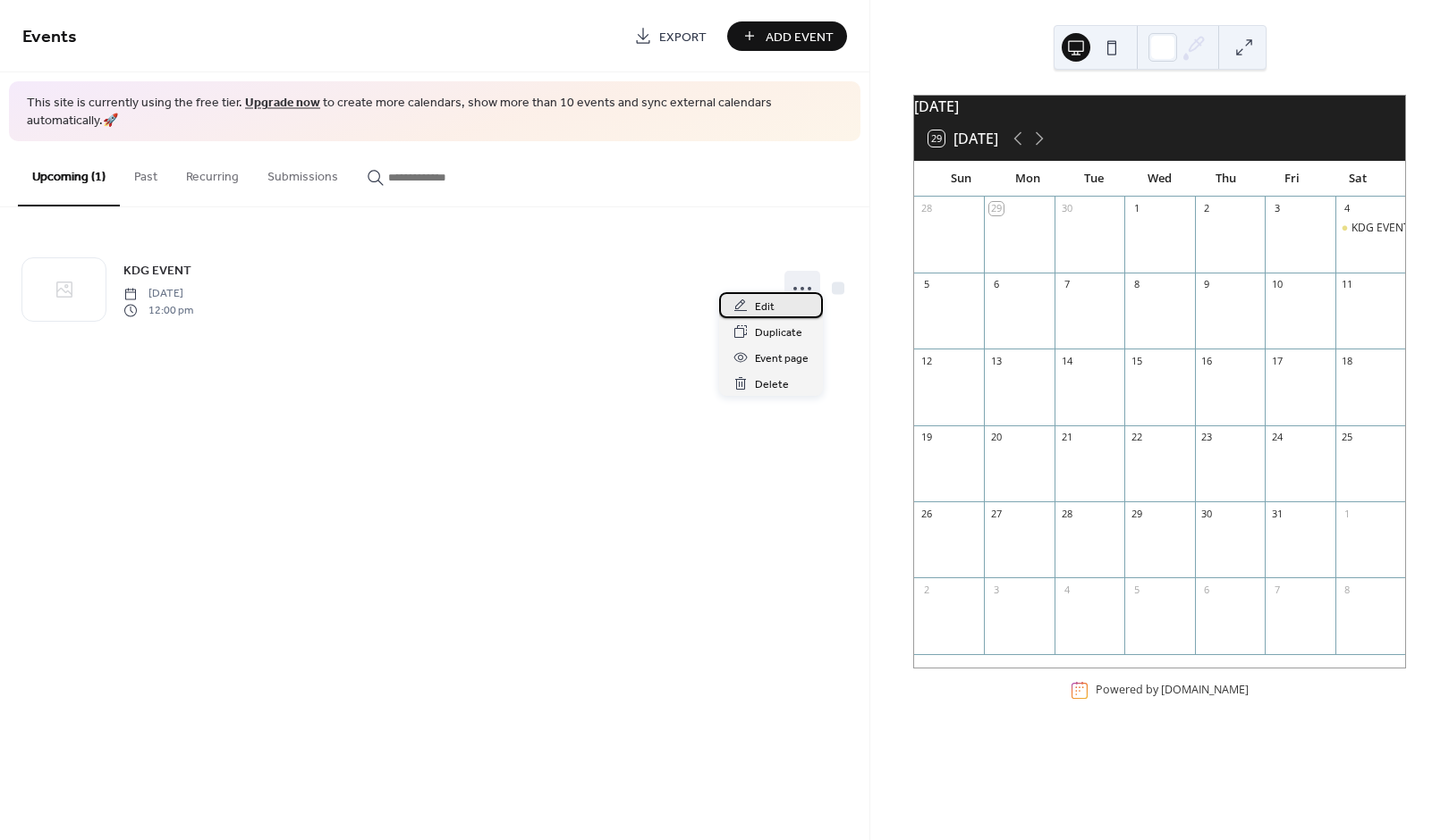
click at [796, 300] on div "Edit" at bounding box center [772, 306] width 104 height 26
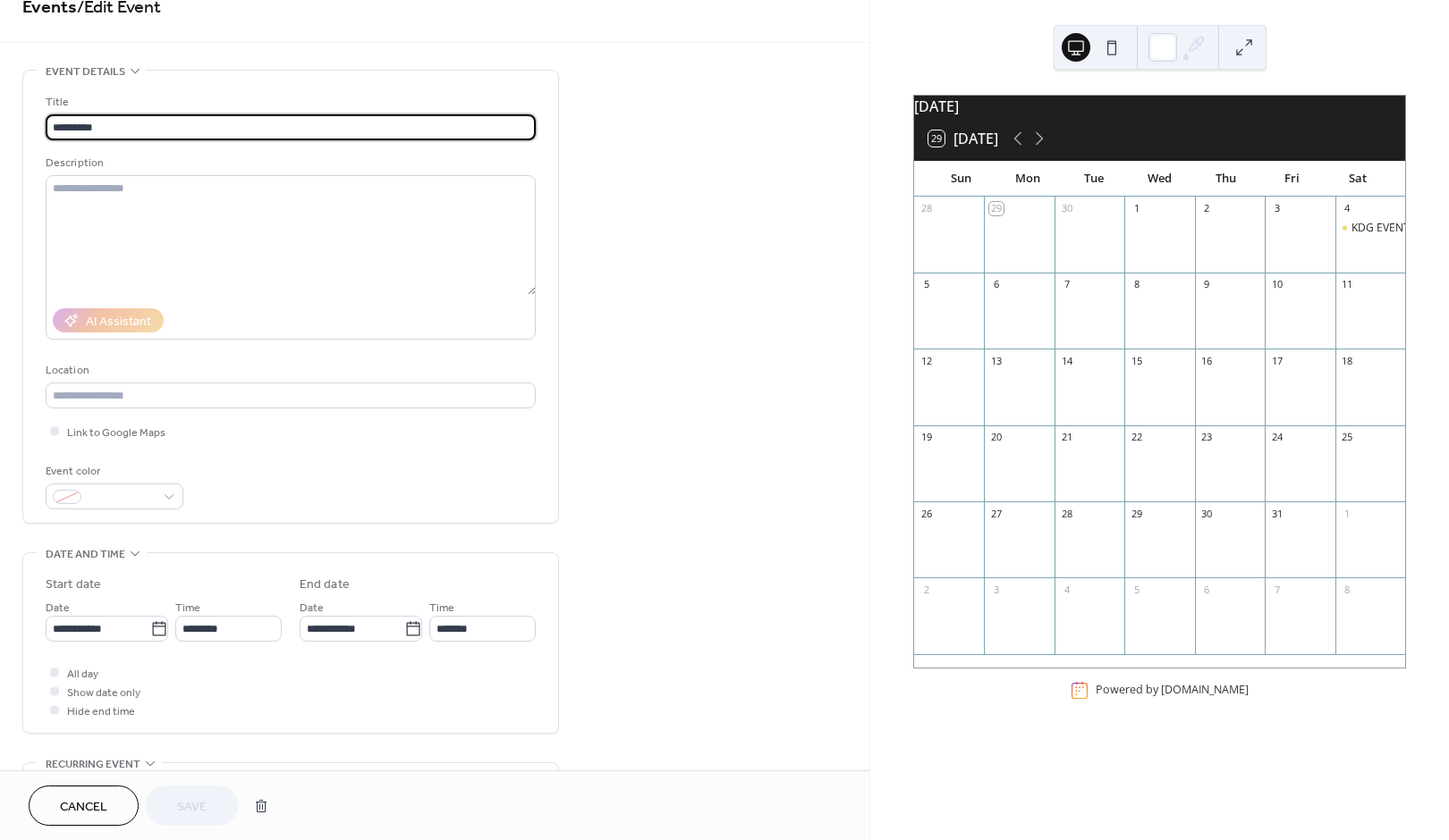
scroll to position [31, 0]
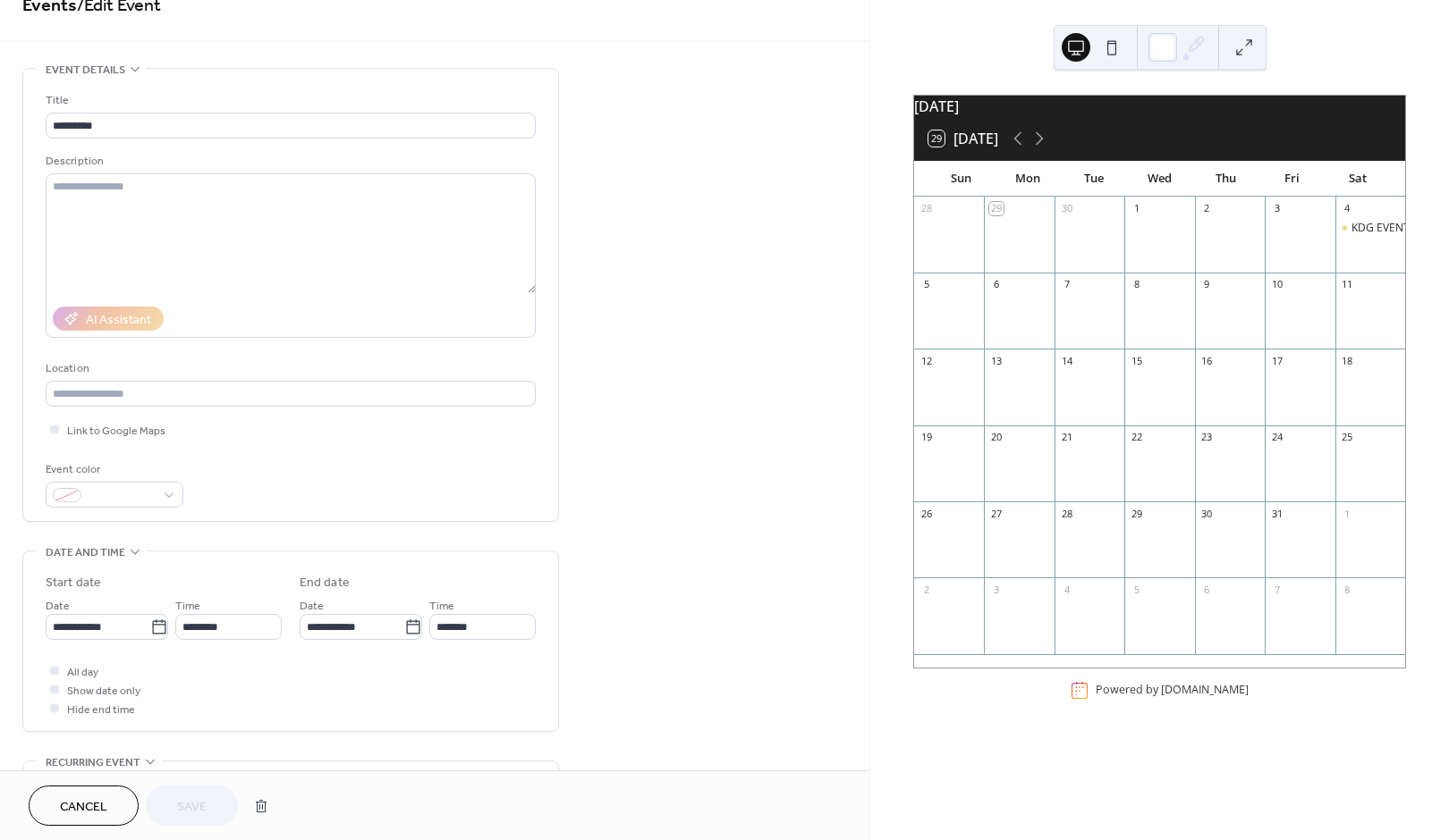
click at [1146, 53] on div at bounding box center [1160, 46] width 213 height 44
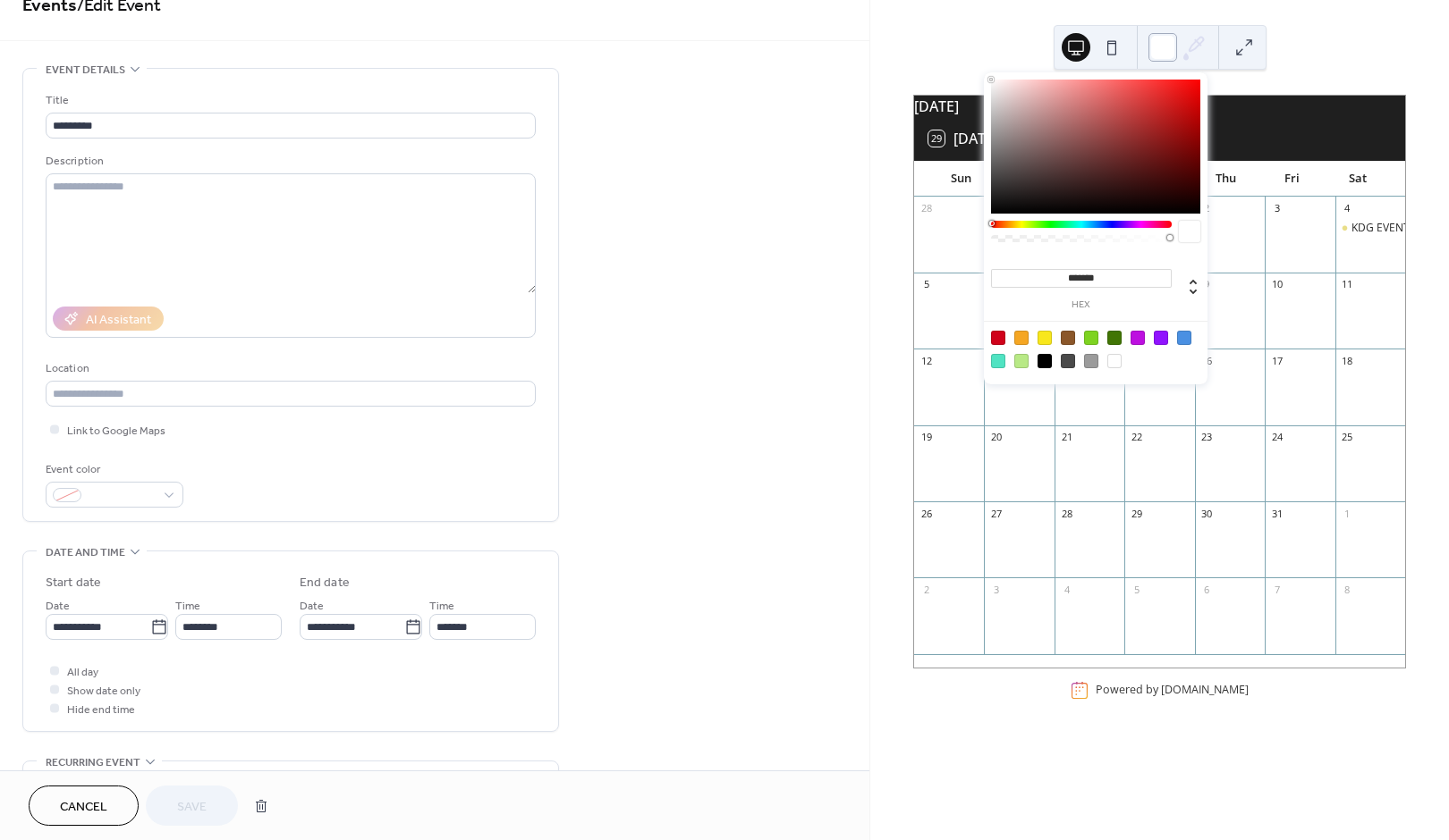
click at [1165, 49] on div at bounding box center [1162, 47] width 29 height 28
type input "*******"
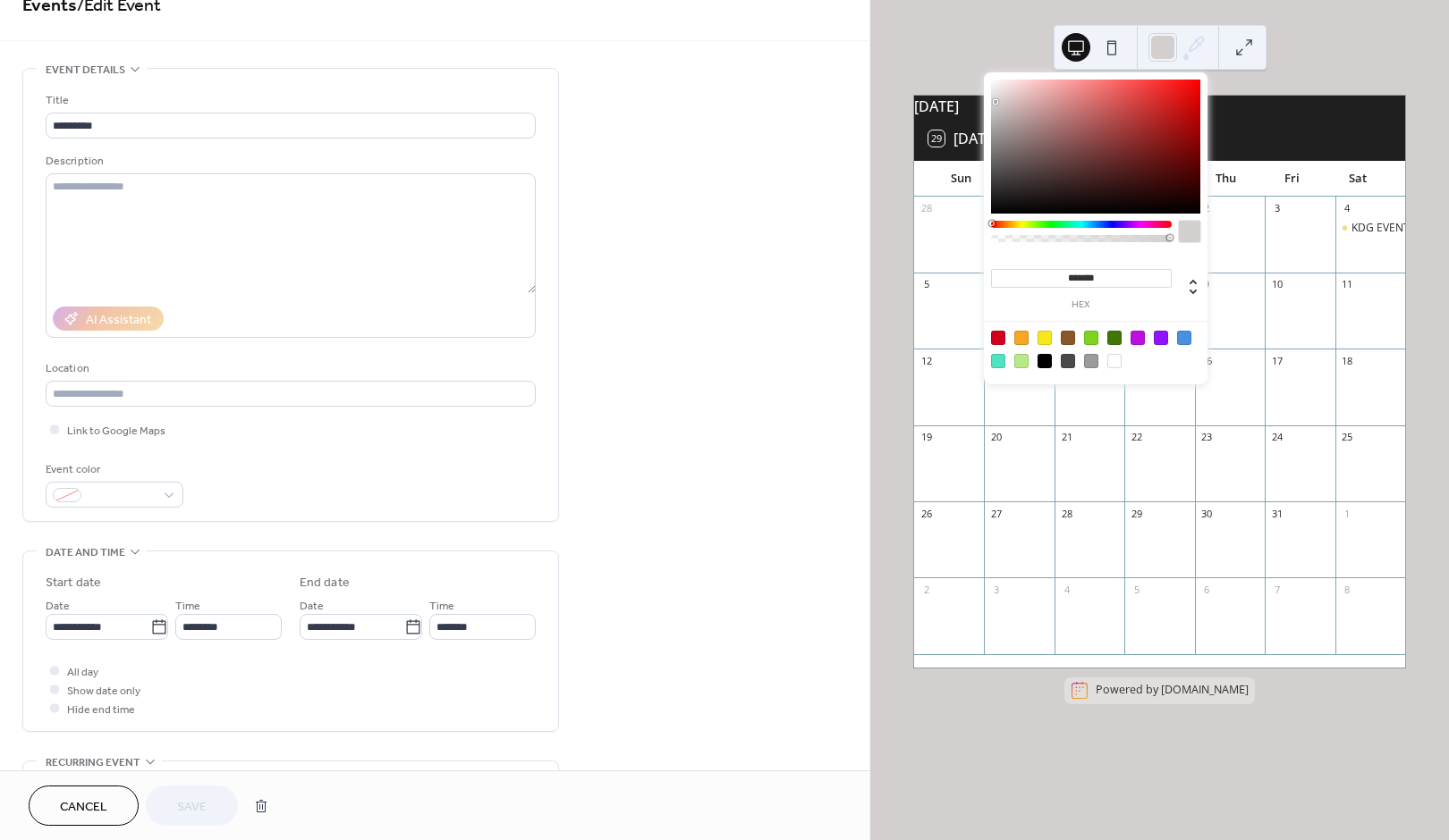
click at [996, 102] on div at bounding box center [1095, 146] width 209 height 134
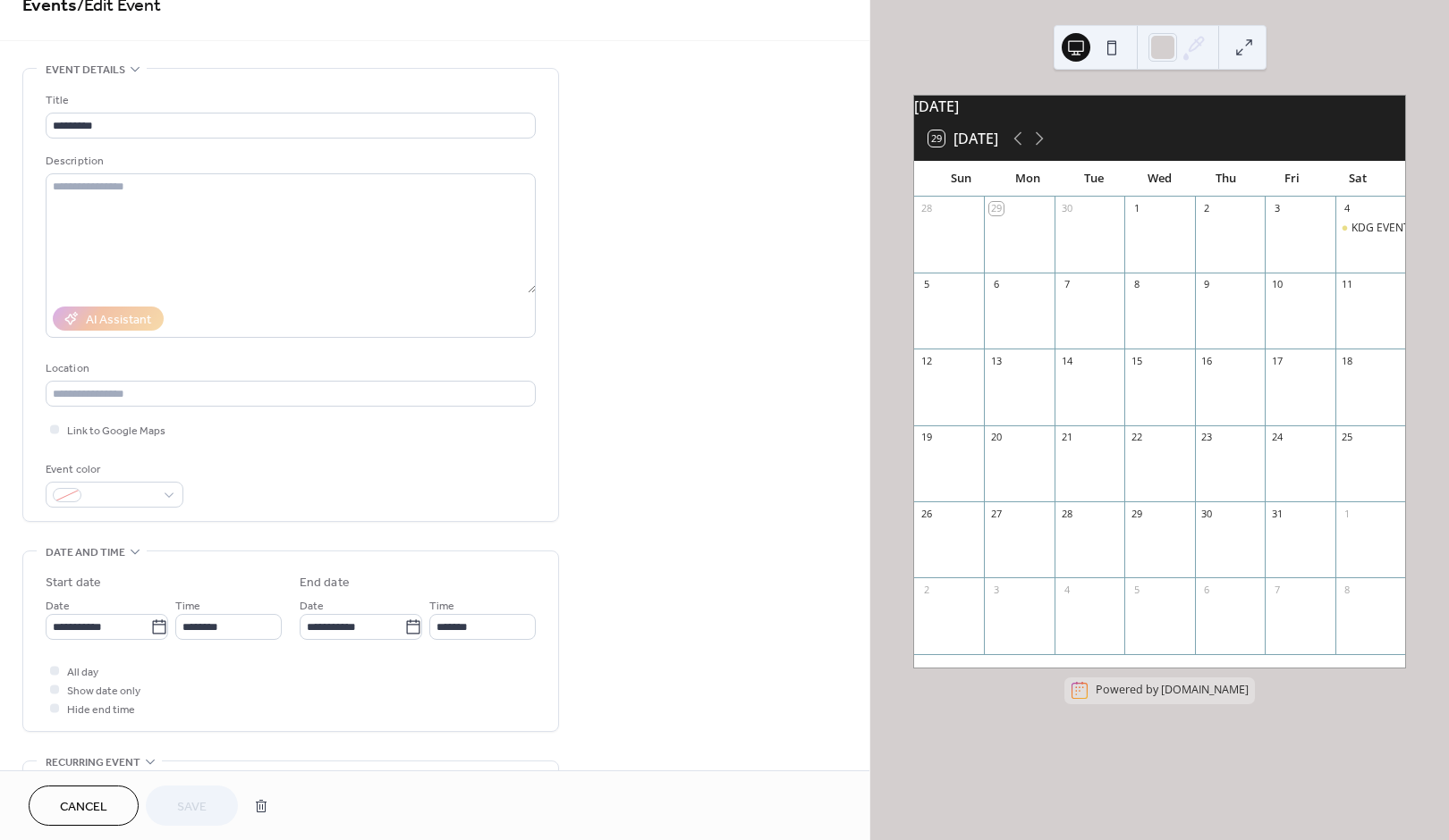
click at [1278, 116] on div "October 2025" at bounding box center [1160, 106] width 492 height 22
click at [1351, 252] on div "KDG EVENT" at bounding box center [1369, 244] width 70 height 45
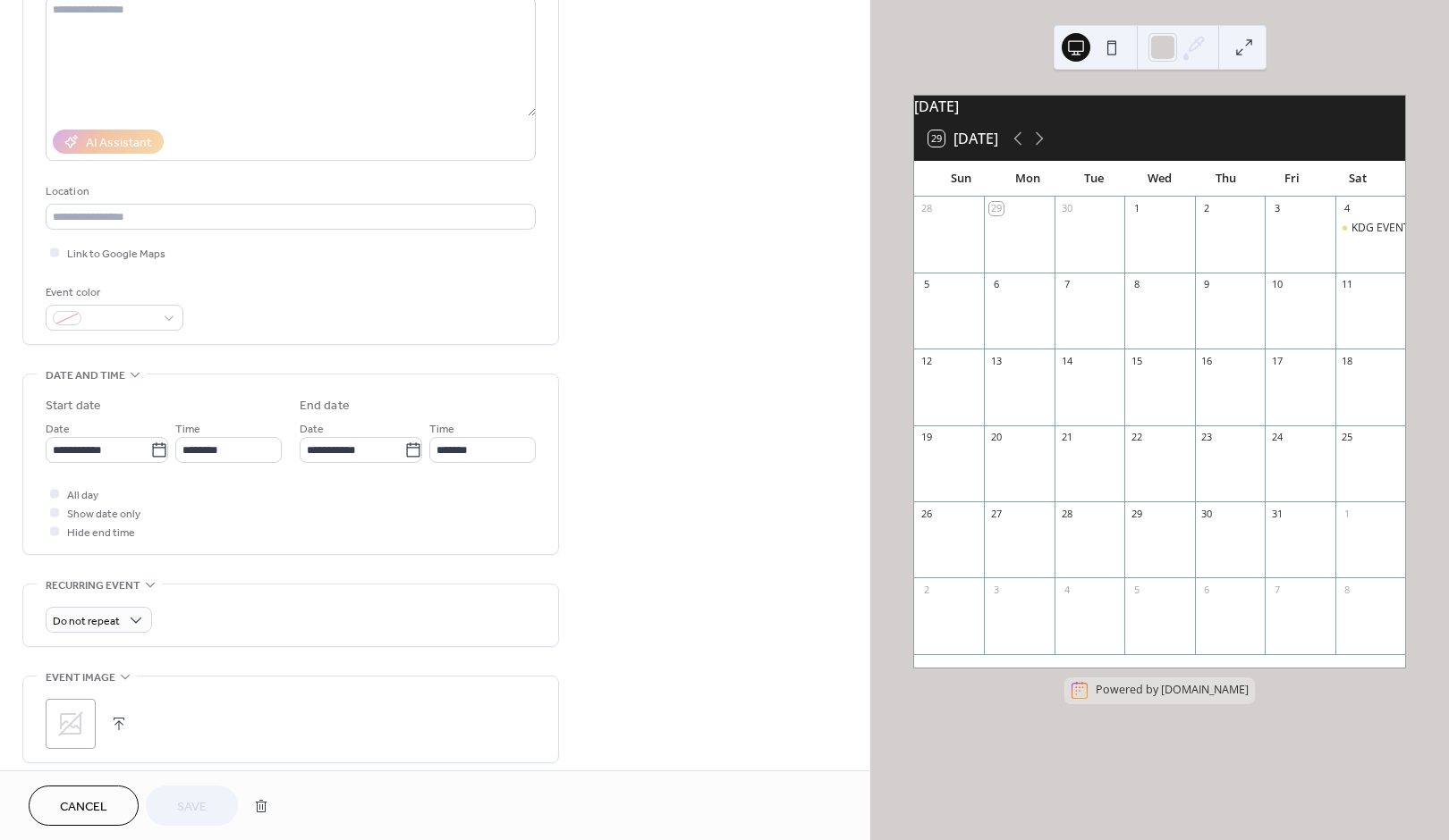
scroll to position [213, 0]
click at [131, 372] on icon at bounding box center [135, 369] width 9 height 5
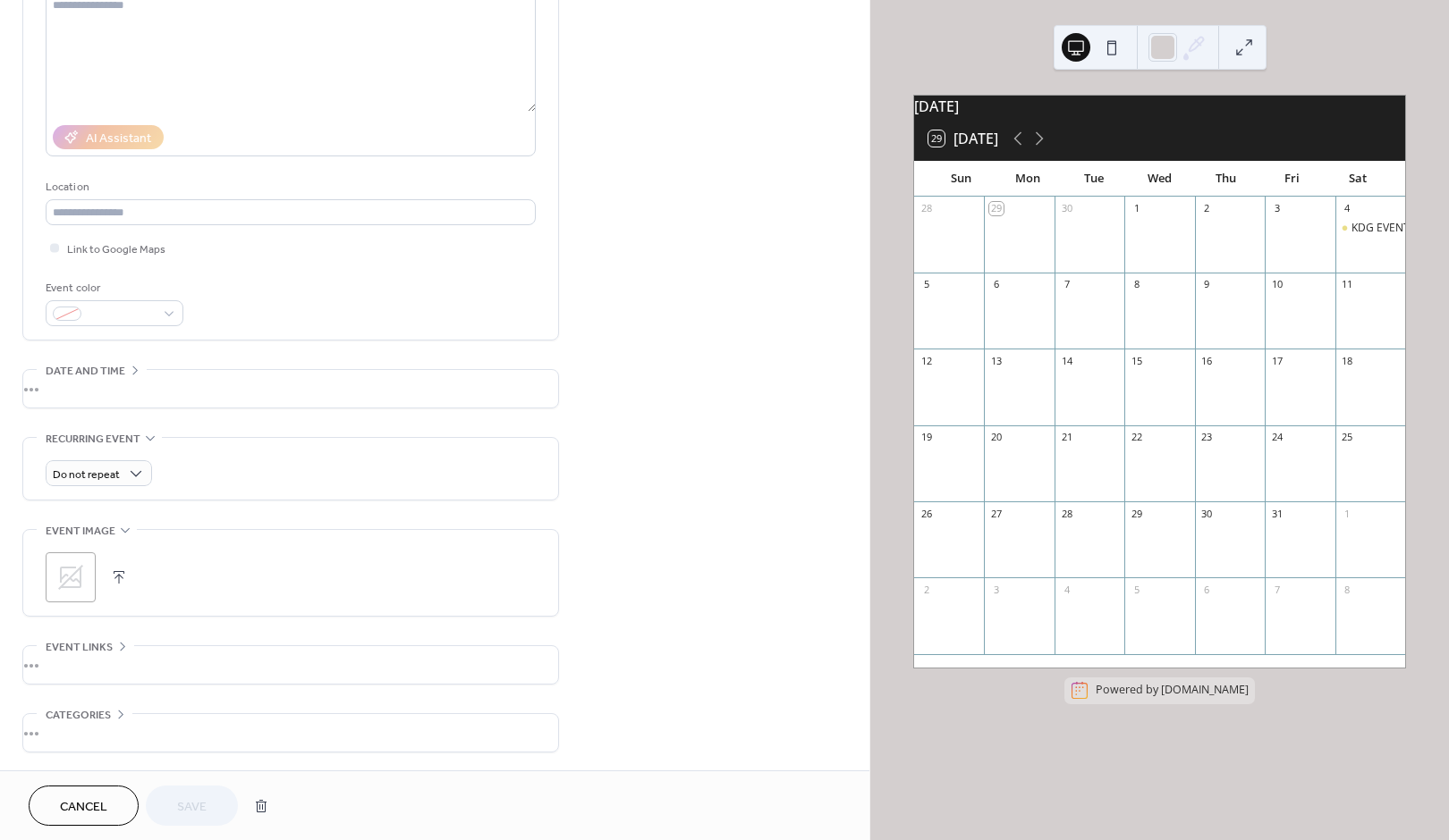
click at [131, 375] on div "•••" at bounding box center [291, 389] width 535 height 37
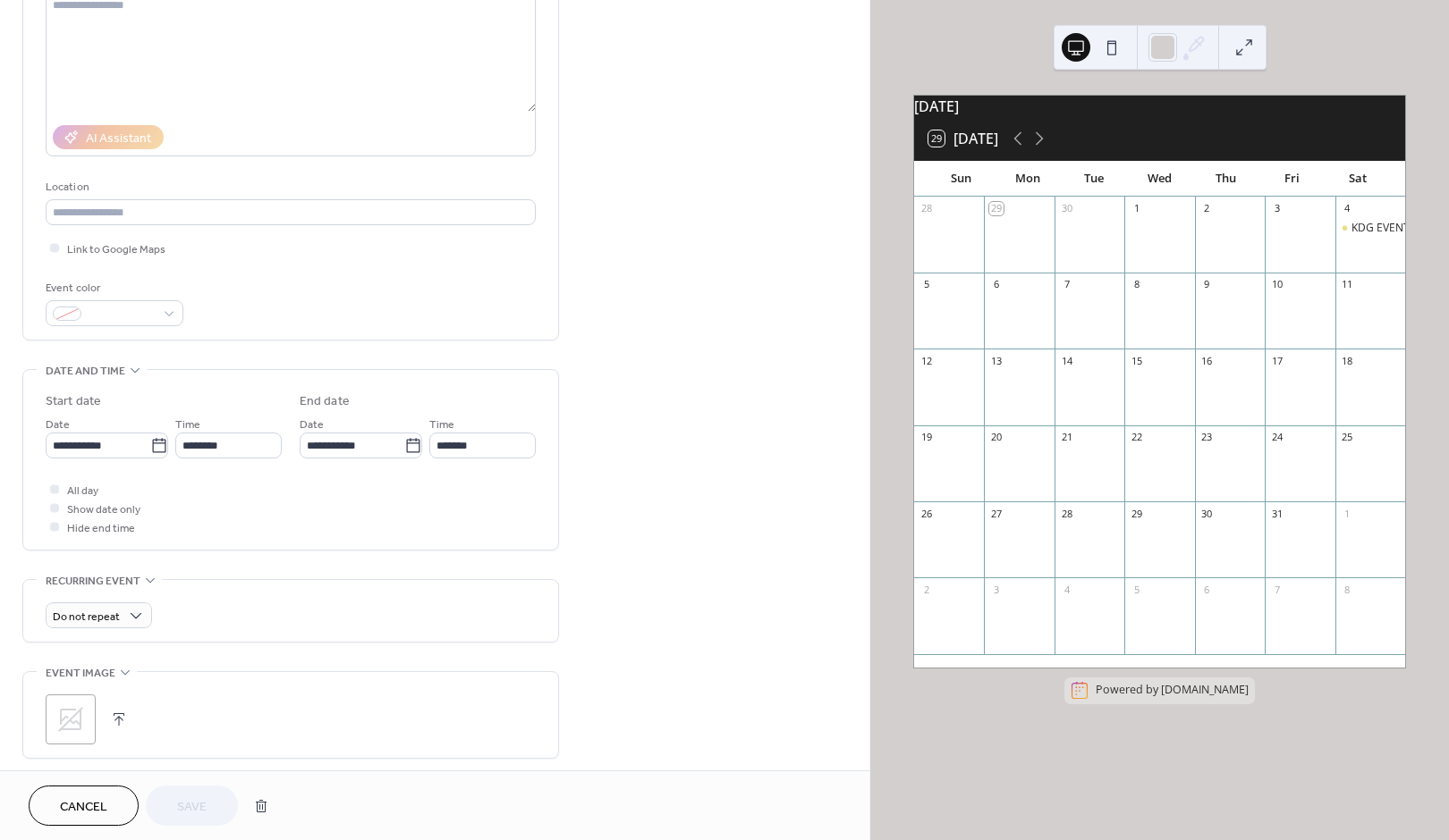
click at [58, 512] on div at bounding box center [54, 507] width 9 height 9
click at [53, 512] on div at bounding box center [54, 507] width 9 height 9
click at [95, 511] on span "Show date only" at bounding box center [103, 510] width 74 height 19
click at [54, 530] on icon at bounding box center [54, 526] width 5 height 5
click at [55, 511] on div at bounding box center [54, 507] width 9 height 9
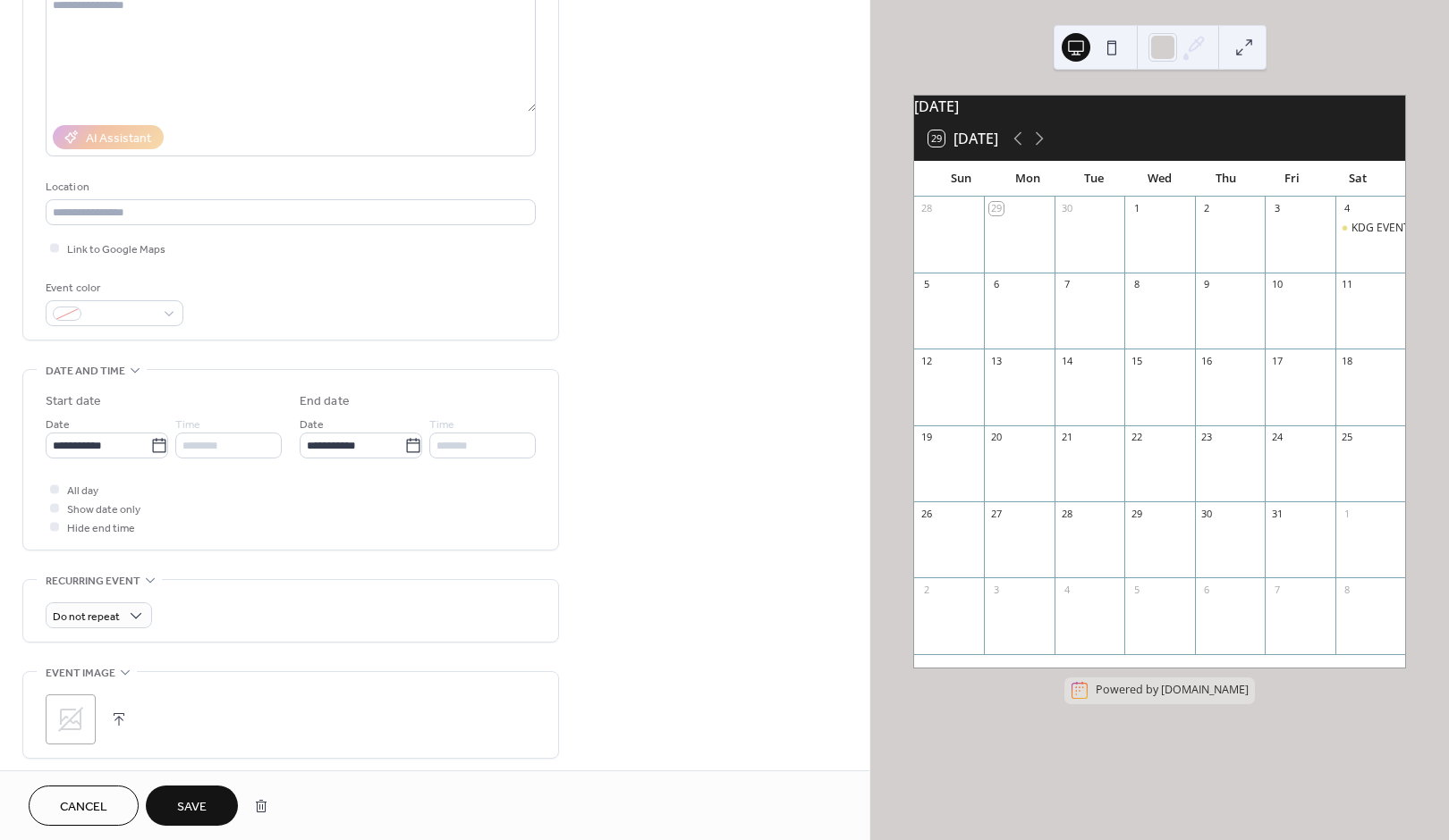
click at [180, 800] on span "Save" at bounding box center [192, 808] width 29 height 19
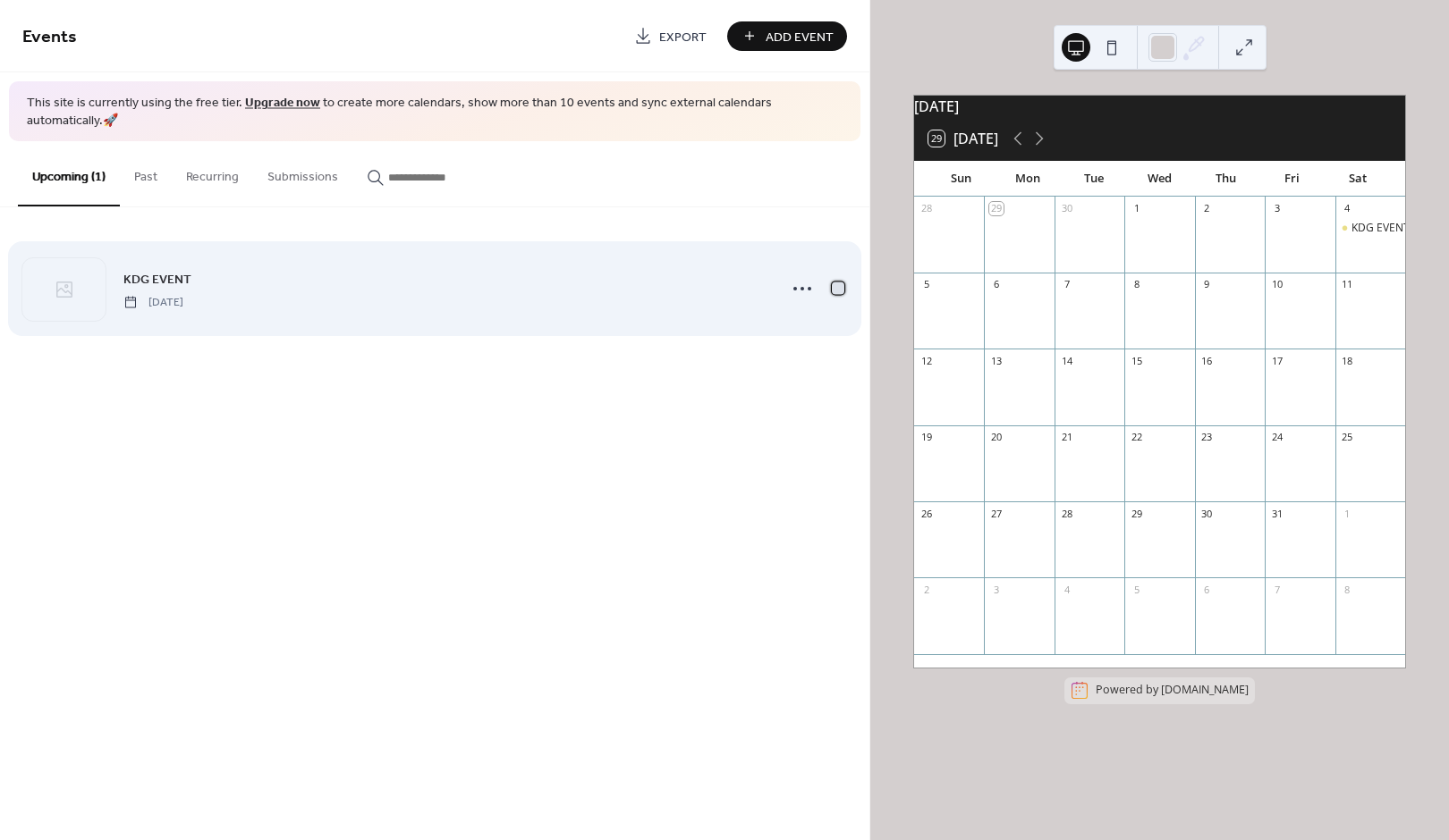
click at [840, 283] on div at bounding box center [838, 289] width 13 height 13
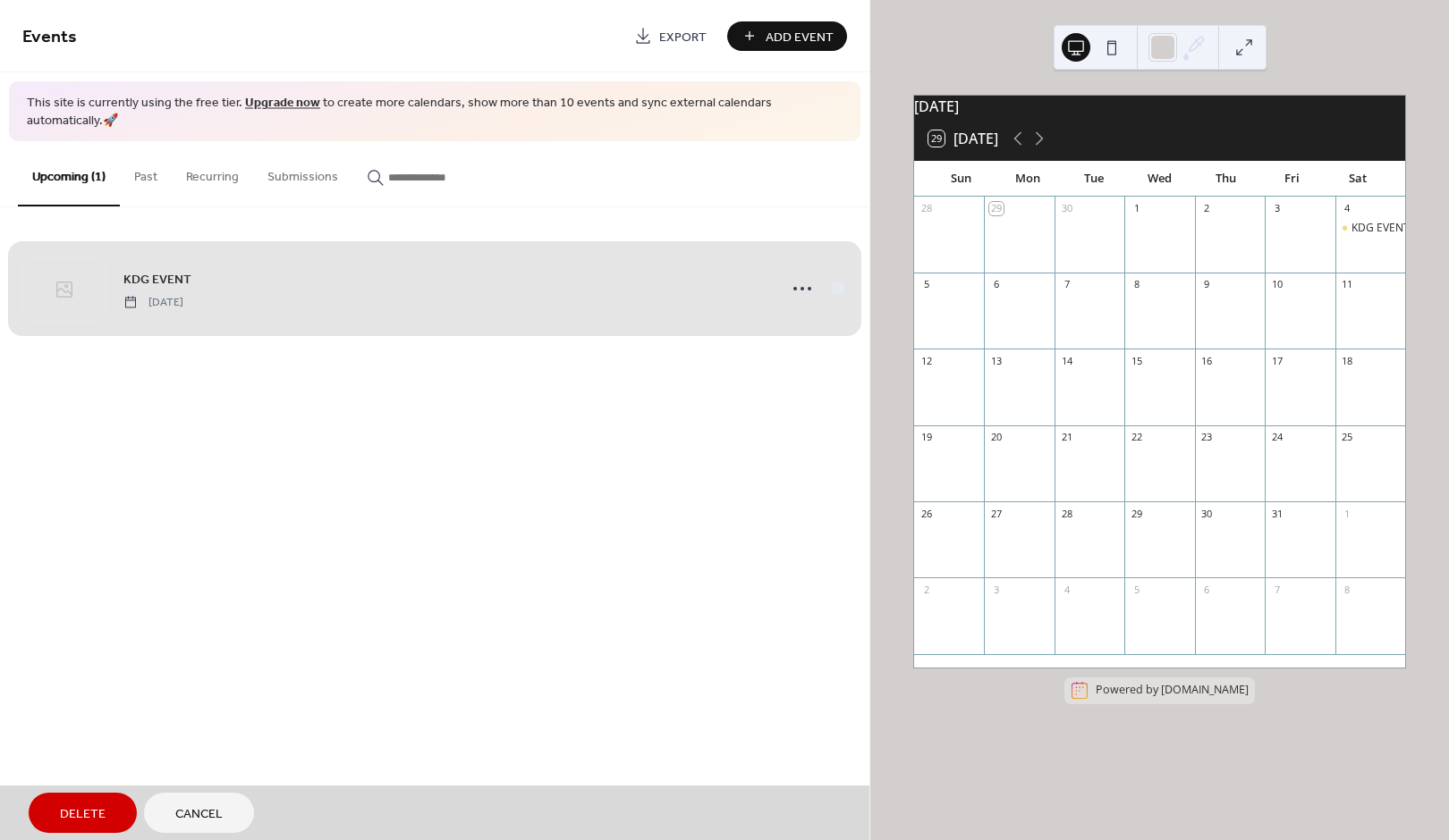
click at [838, 274] on span "KDG EVENT Saturday, October 4, 2025" at bounding box center [435, 288] width 825 height 109
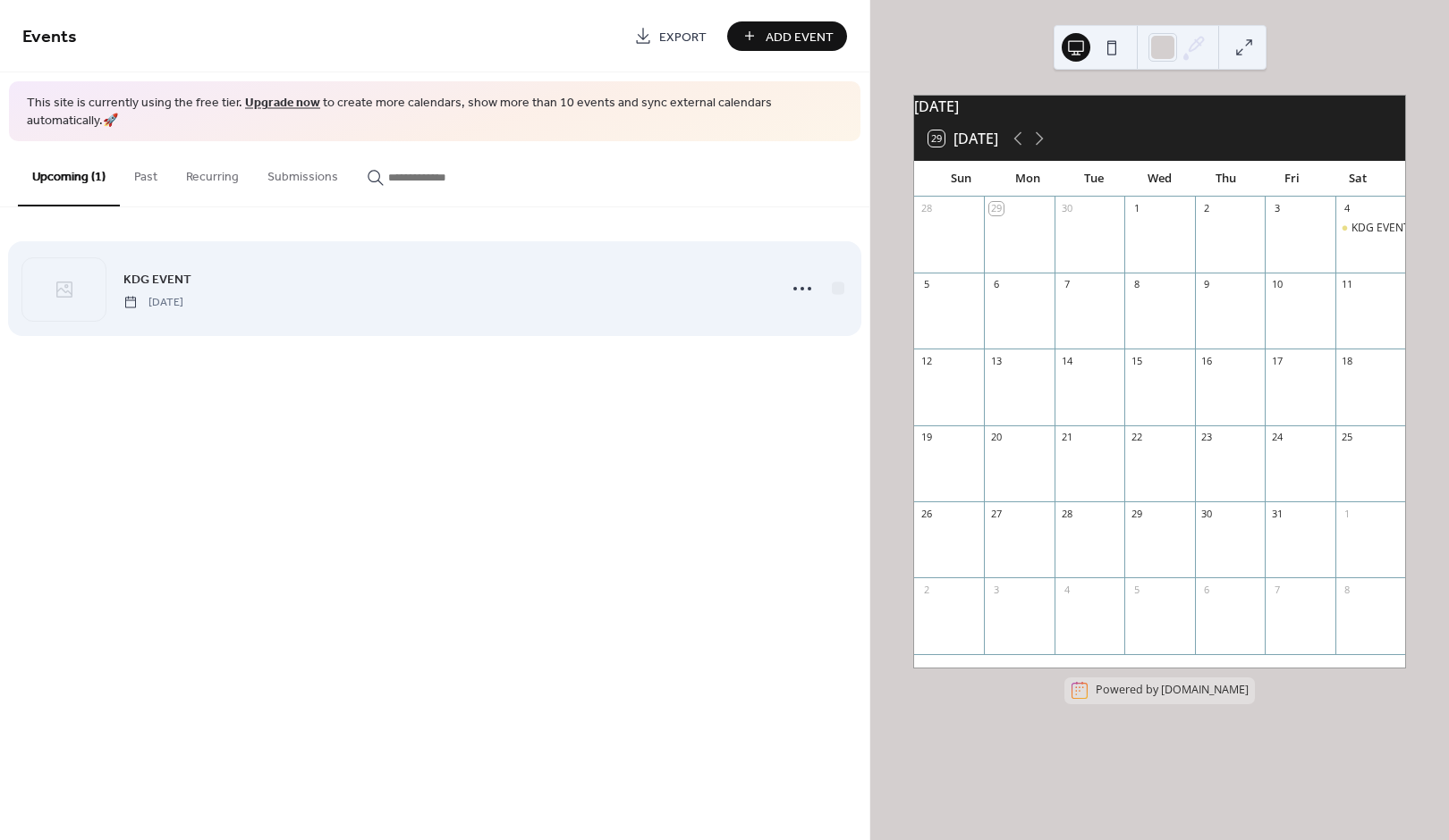
click at [88, 277] on div at bounding box center [64, 290] width 84 height 63
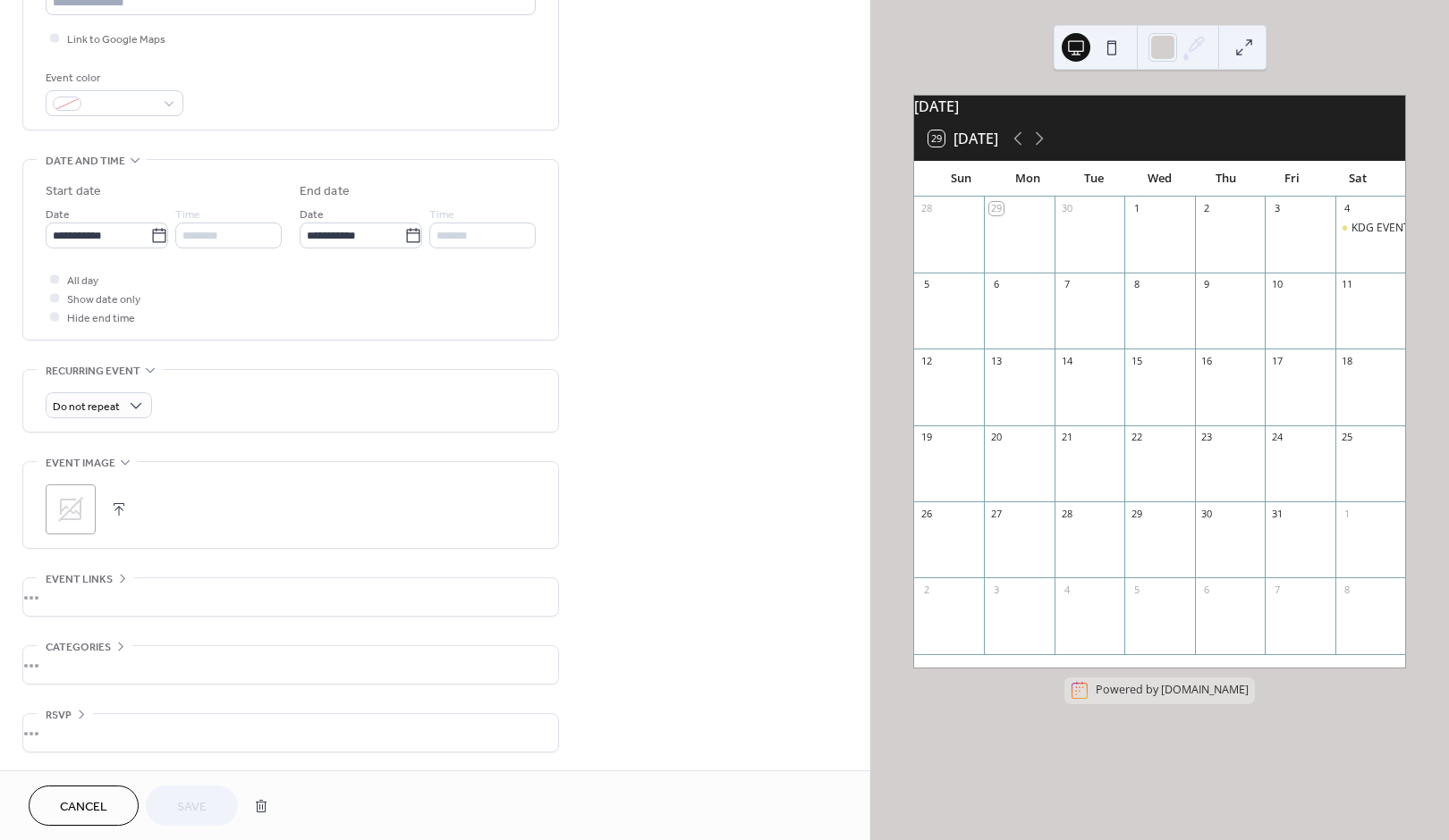
scroll to position [428, 0]
click at [117, 513] on button "button" at bounding box center [118, 509] width 25 height 25
click at [204, 812] on span "Save" at bounding box center [192, 808] width 29 height 19
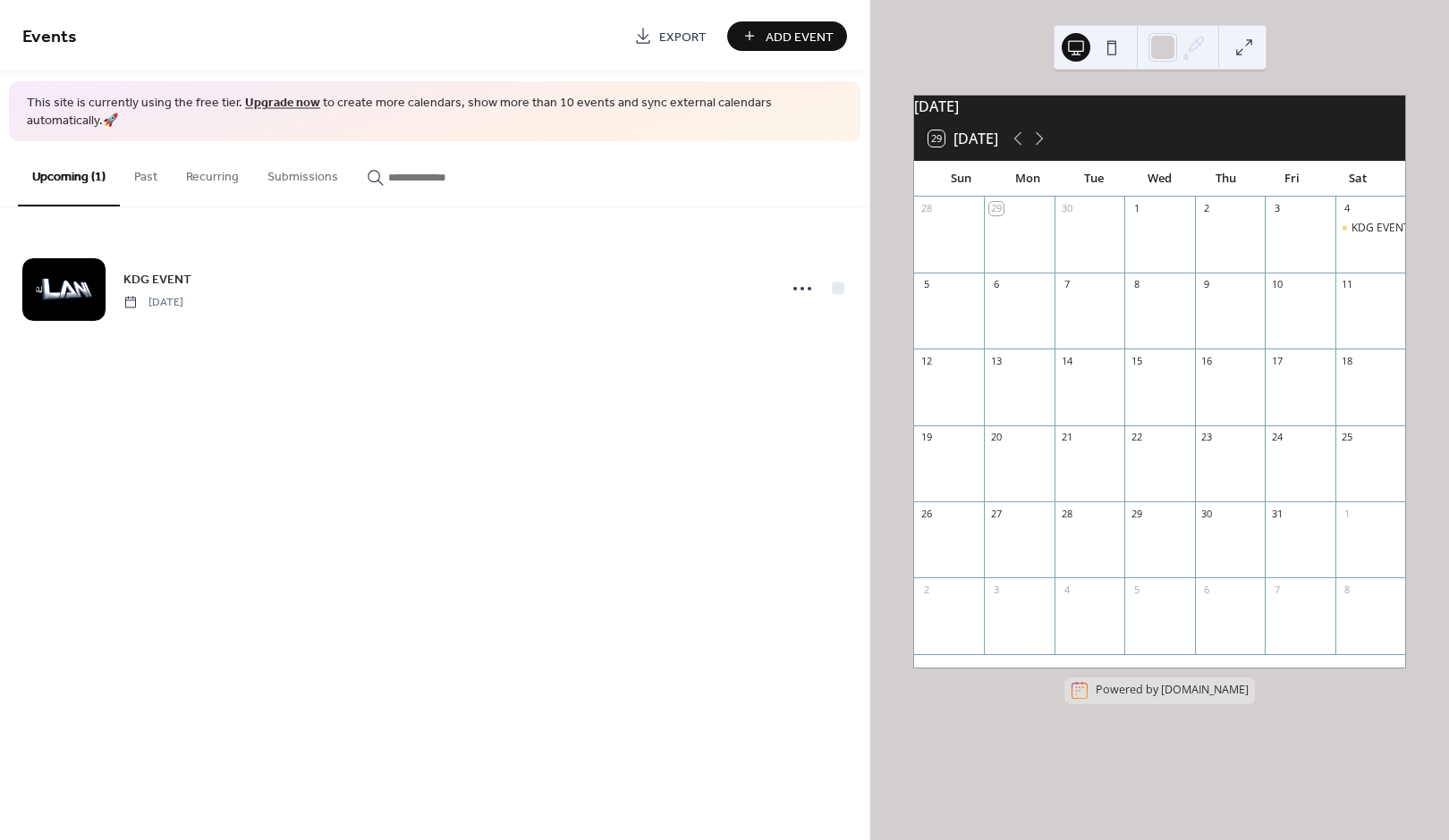
click at [1347, 264] on div "KDG EVENT" at bounding box center [1369, 244] width 70 height 45
click at [800, 37] on span "Add Event" at bounding box center [799, 36] width 68 height 19
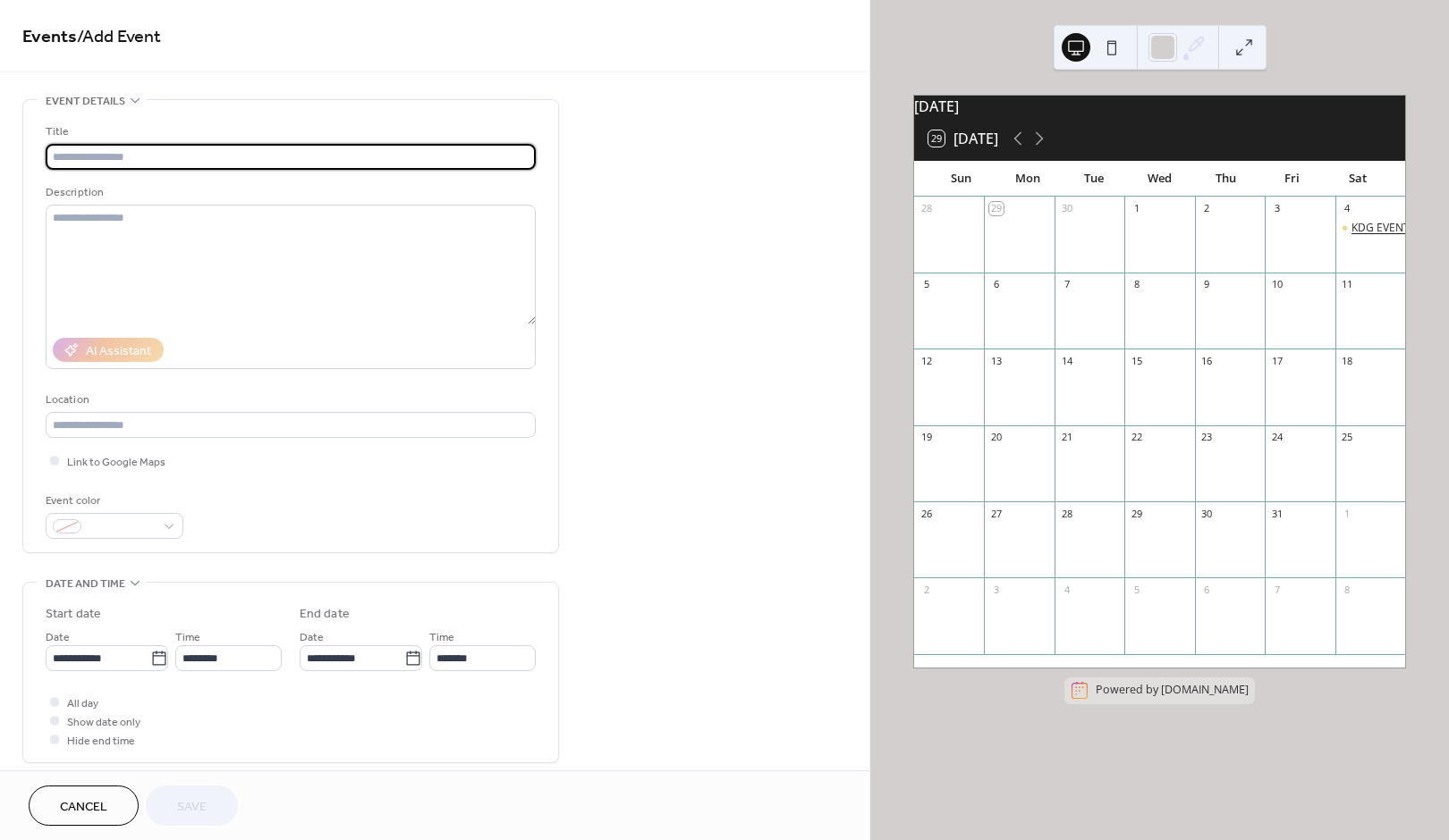
click at [1358, 235] on div "KDG EVENT" at bounding box center [1380, 228] width 58 height 15
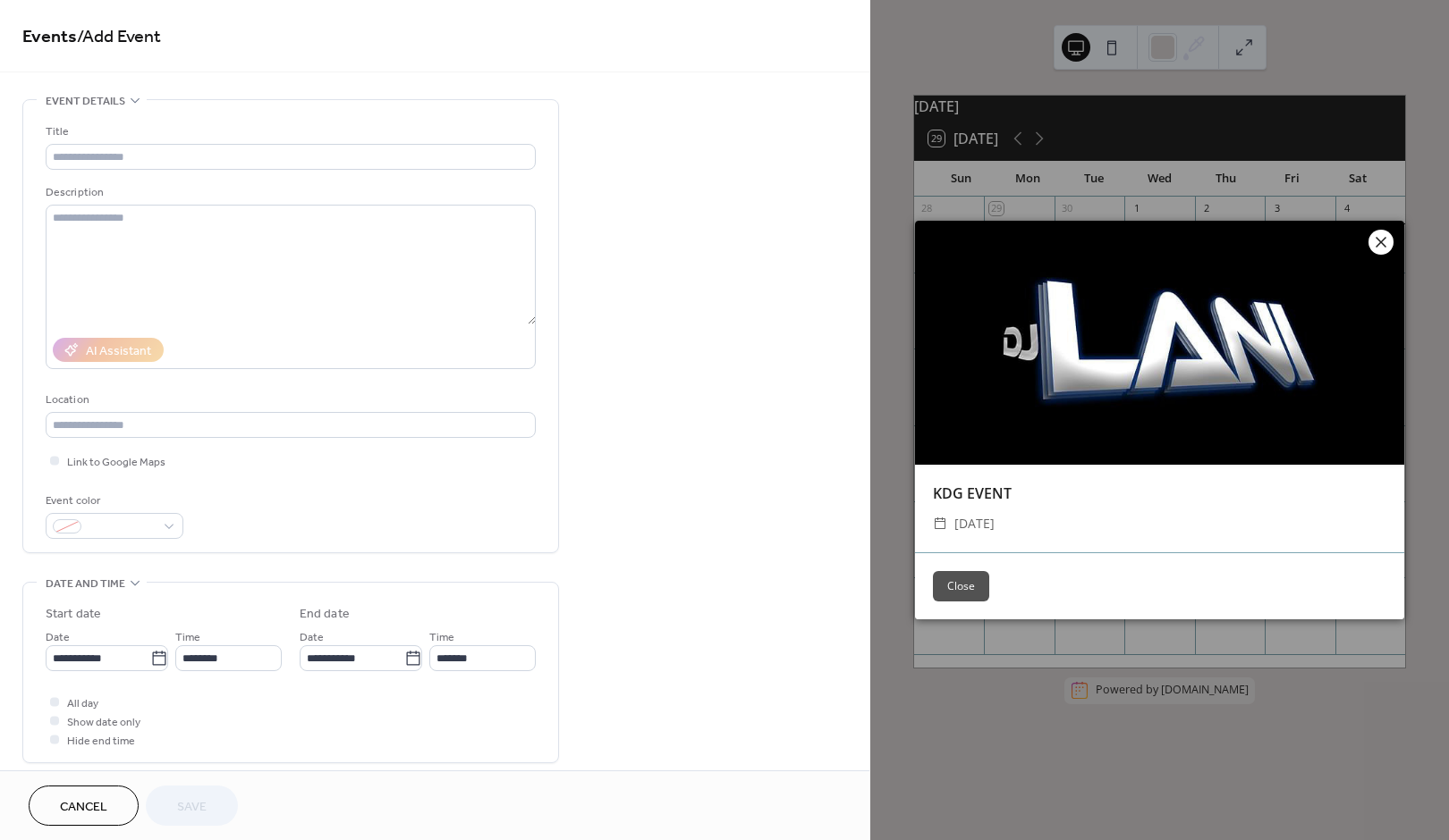
click at [1379, 243] on icon at bounding box center [1381, 243] width 22 height 22
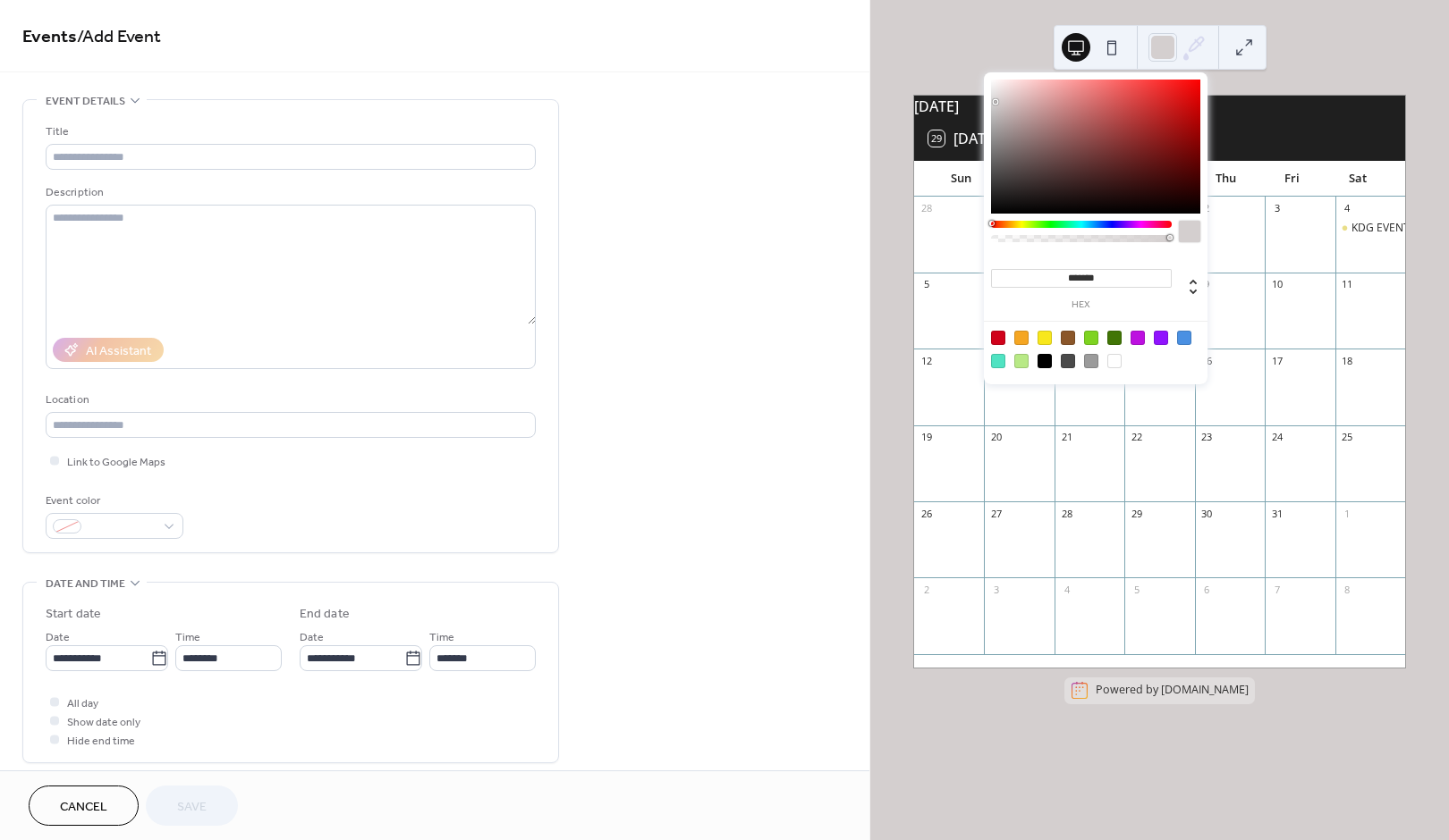
click at [1195, 51] on icon at bounding box center [1193, 47] width 27 height 27
click at [1200, 55] on icon at bounding box center [1193, 47] width 27 height 27
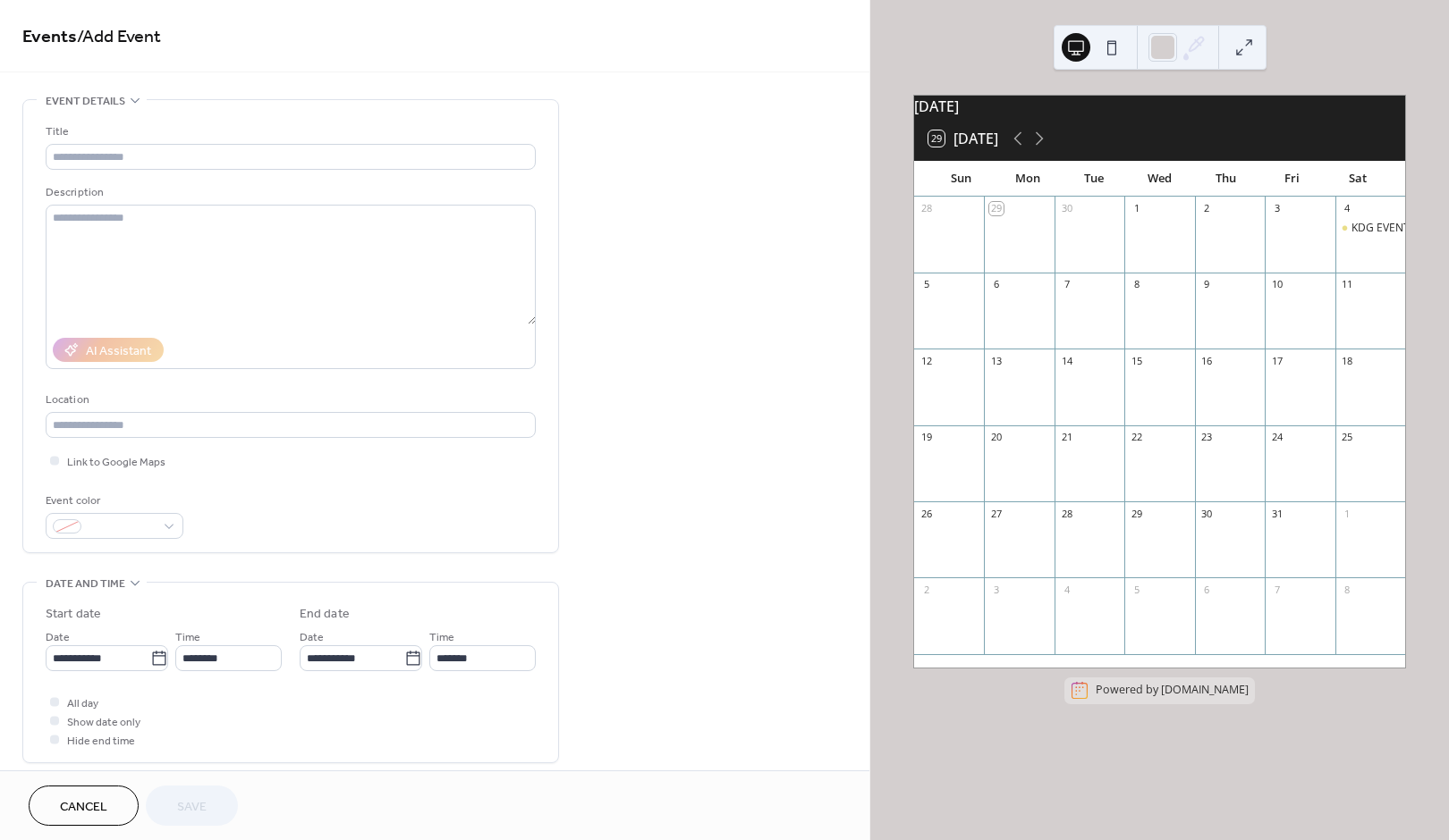
click at [697, 598] on div "**********" at bounding box center [435, 646] width 869 height 1094
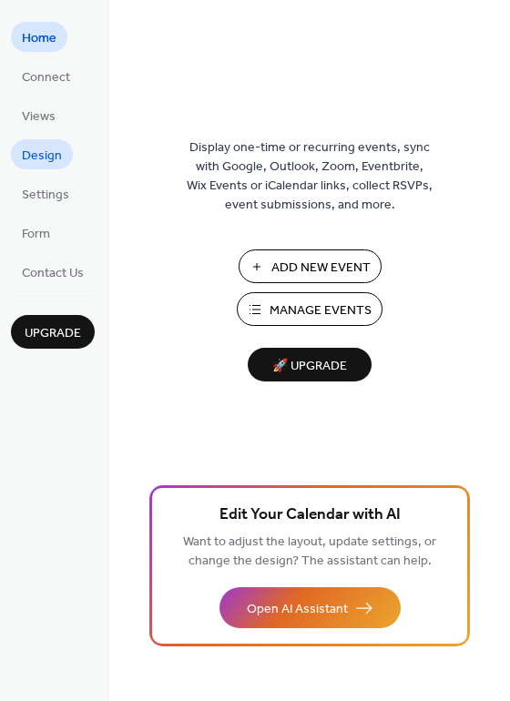
click at [66, 150] on link "Design" at bounding box center [42, 154] width 62 height 30
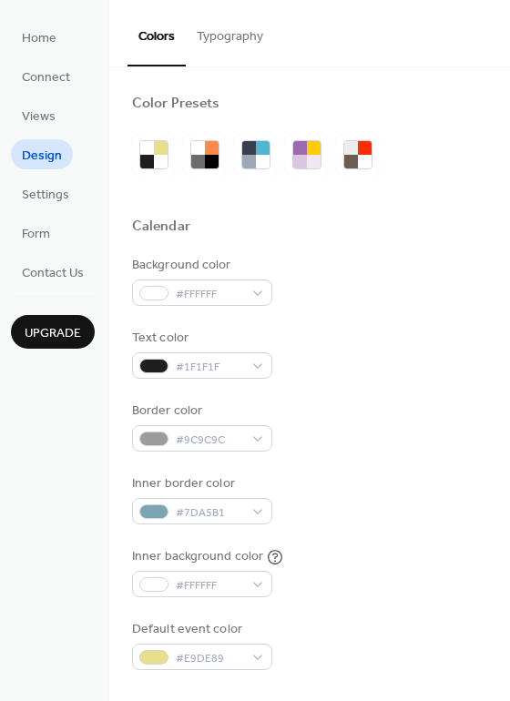
scroll to position [66, 0]
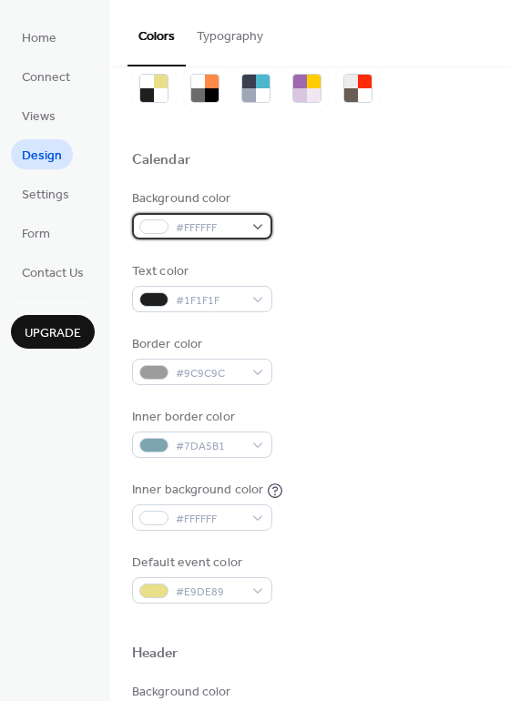
click at [253, 228] on div "#FFFFFF" at bounding box center [202, 226] width 140 height 26
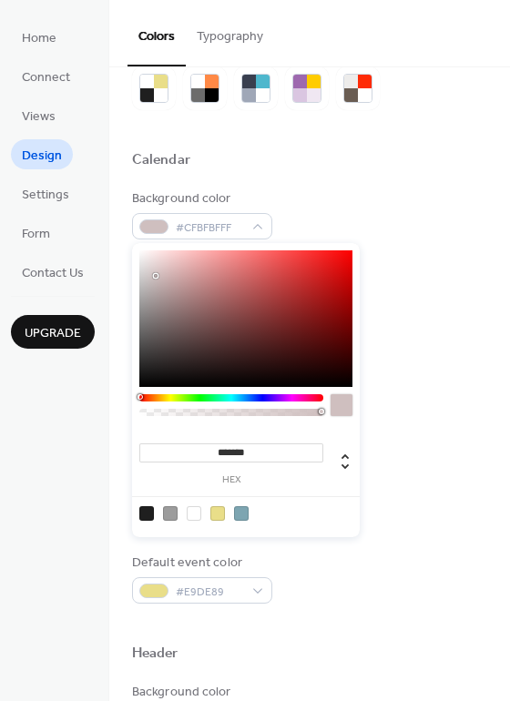
type input "*******"
click at [156, 276] on div at bounding box center [245, 318] width 213 height 136
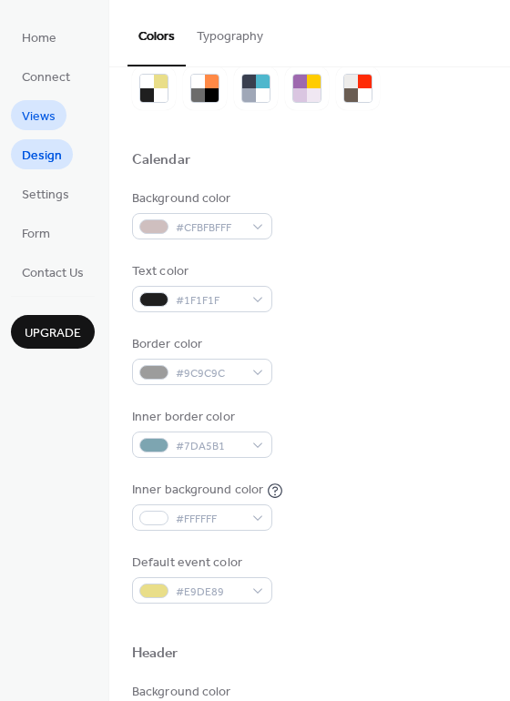
click at [38, 116] on span "Views" at bounding box center [39, 116] width 34 height 19
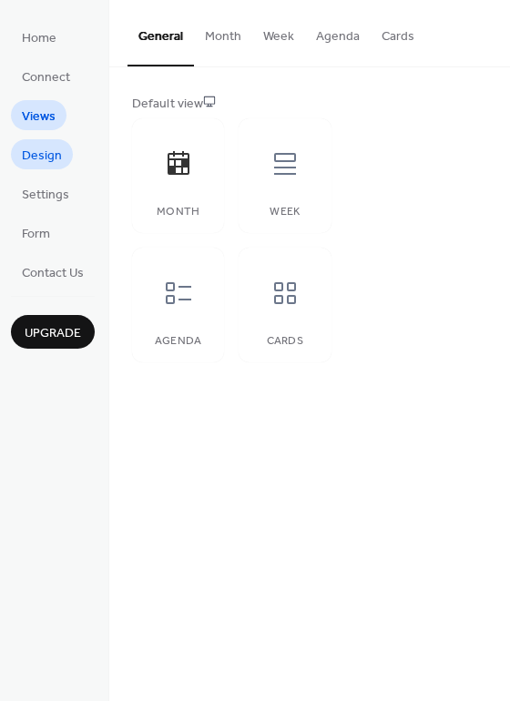
click at [52, 151] on span "Design" at bounding box center [42, 155] width 40 height 19
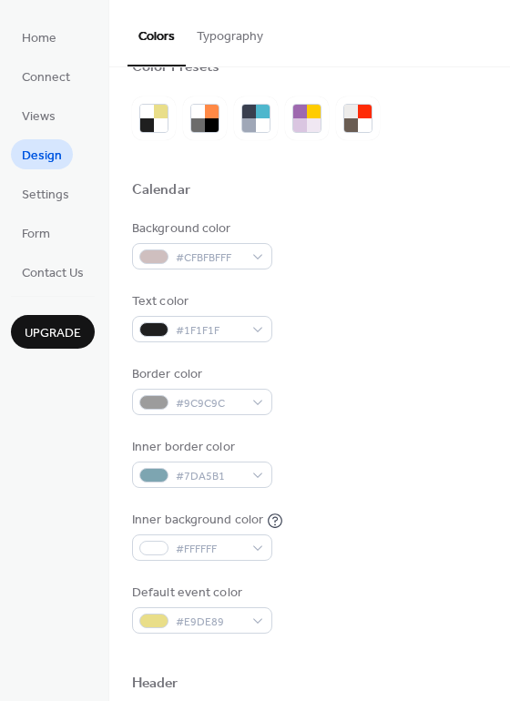
scroll to position [43, 0]
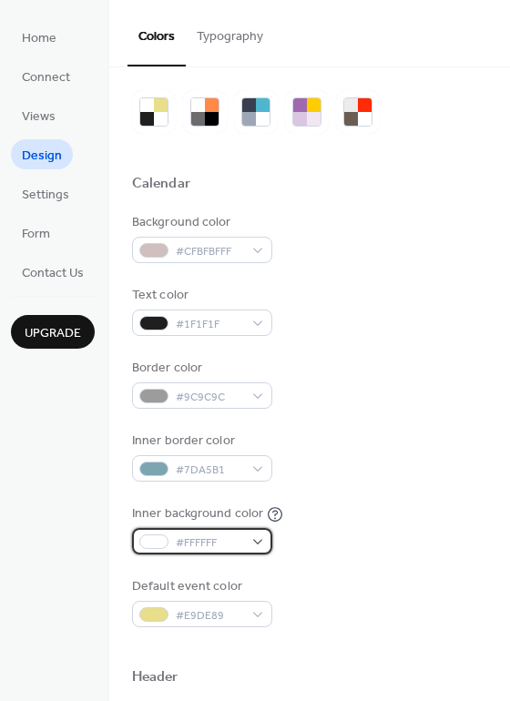
click at [242, 544] on span "#FFFFFF" at bounding box center [209, 542] width 67 height 19
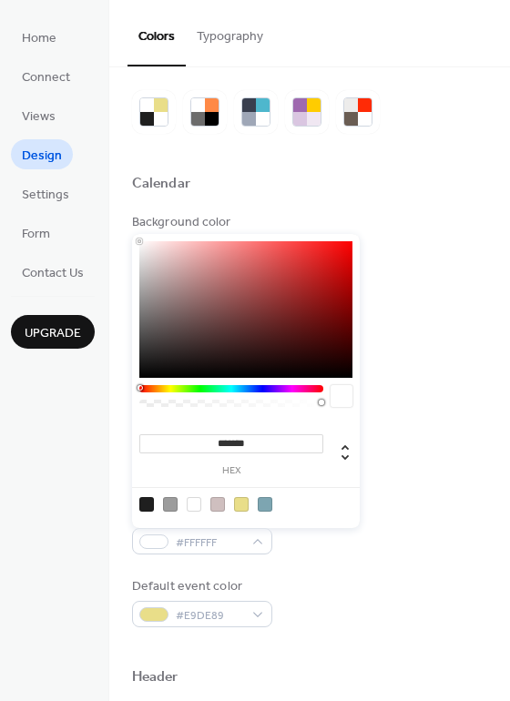
type input "*******"
click at [146, 258] on div at bounding box center [245, 309] width 213 height 136
click at [387, 475] on div "Inner border color #7DA5B1" at bounding box center [309, 456] width 355 height 50
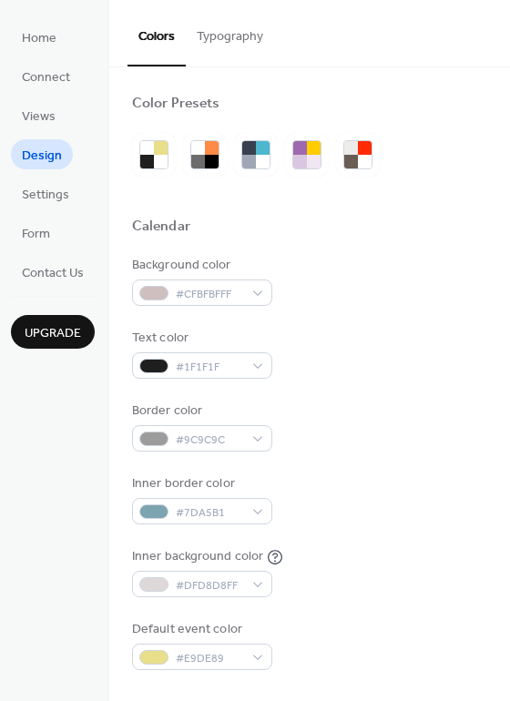
scroll to position [0, 0]
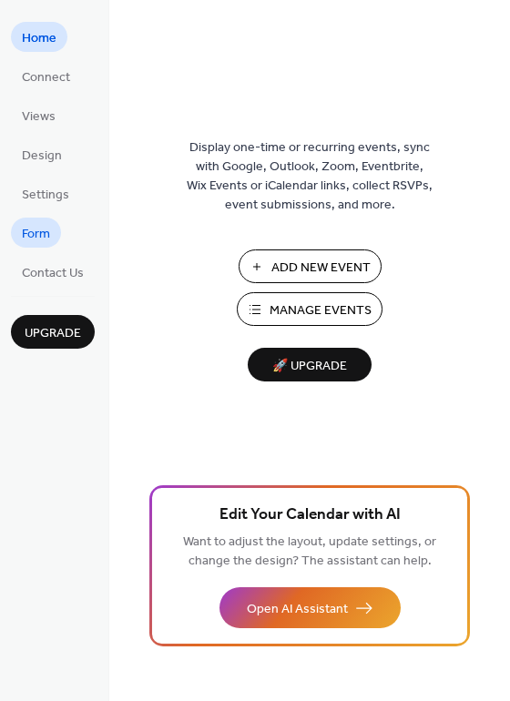
click at [49, 240] on span "Form" at bounding box center [36, 234] width 28 height 19
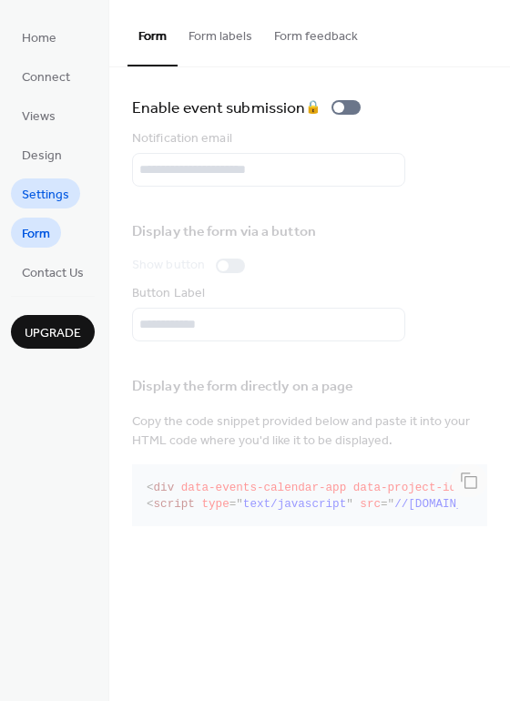
click at [45, 197] on span "Settings" at bounding box center [45, 195] width 47 height 19
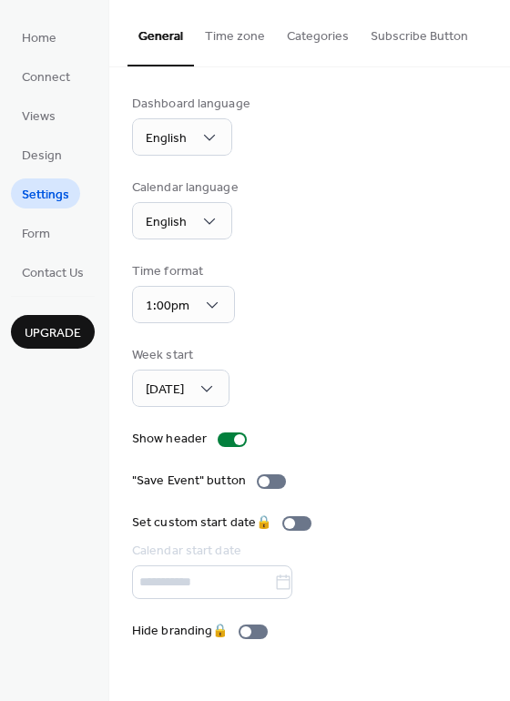
click at [41, 171] on ul "Home Connect Views Design Settings Form Contact Us" at bounding box center [53, 154] width 84 height 265
click at [45, 156] on span "Design" at bounding box center [42, 155] width 40 height 19
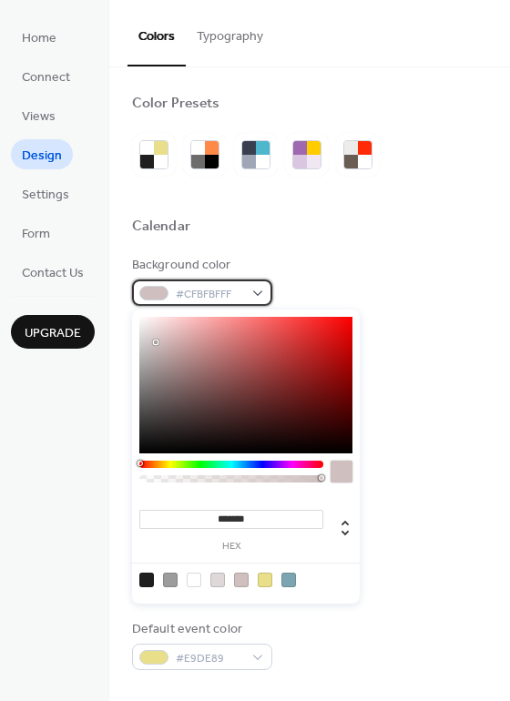
click at [150, 291] on div at bounding box center [153, 293] width 29 height 15
click at [222, 581] on div at bounding box center [217, 579] width 15 height 15
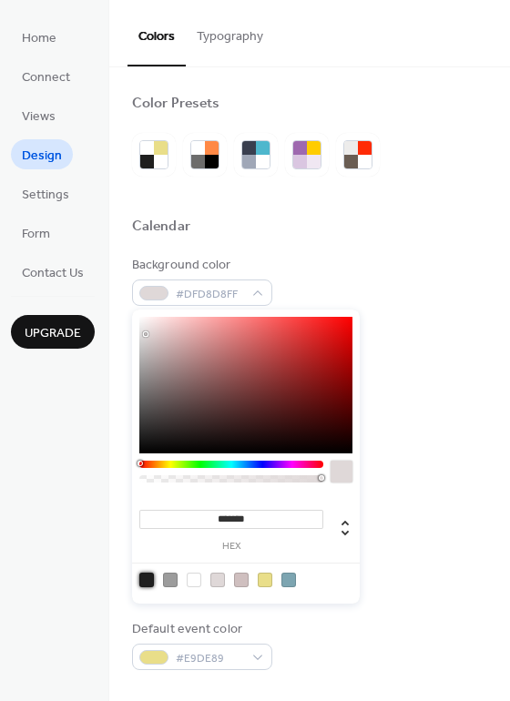
click at [140, 577] on div at bounding box center [146, 579] width 15 height 15
type input "*******"
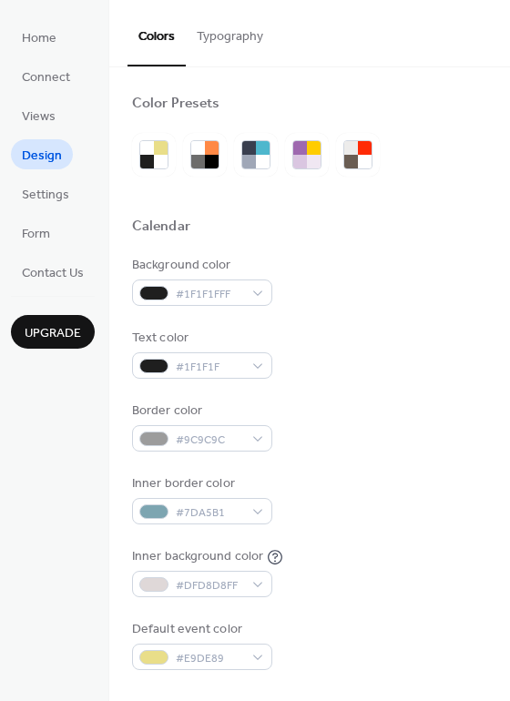
click at [245, 240] on div "Calendar" at bounding box center [309, 229] width 355 height 24
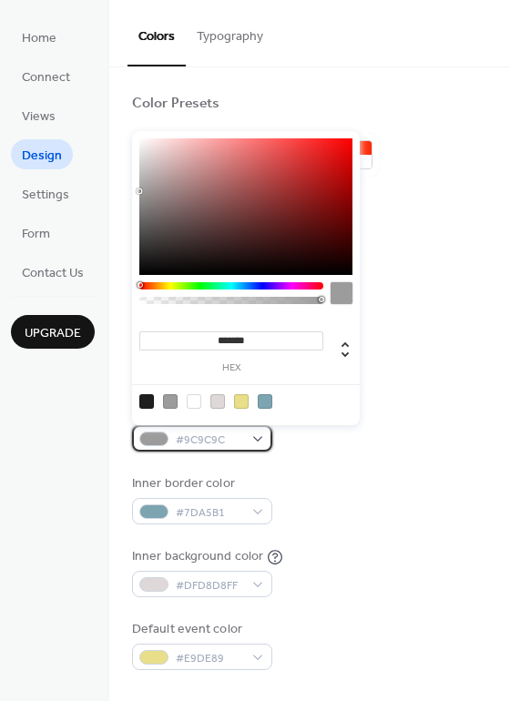
click at [210, 437] on span "#9C9C9C" at bounding box center [209, 439] width 67 height 19
click at [198, 402] on div at bounding box center [194, 401] width 15 height 15
type input "*******"
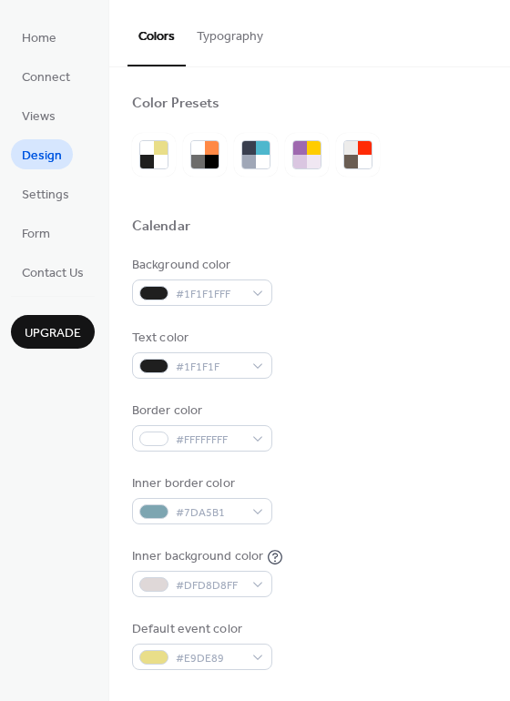
click at [366, 478] on div "Inner border color #7DA5B1" at bounding box center [309, 499] width 355 height 50
click at [216, 589] on span "#DFD8D8FF" at bounding box center [209, 585] width 67 height 19
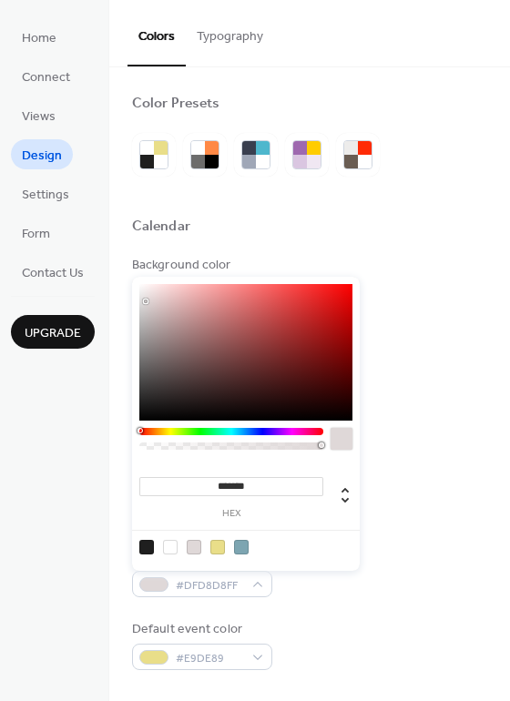
click at [172, 545] on div at bounding box center [170, 547] width 15 height 15
type input "*******"
click at [371, 220] on div "Calendar" at bounding box center [309, 229] width 355 height 24
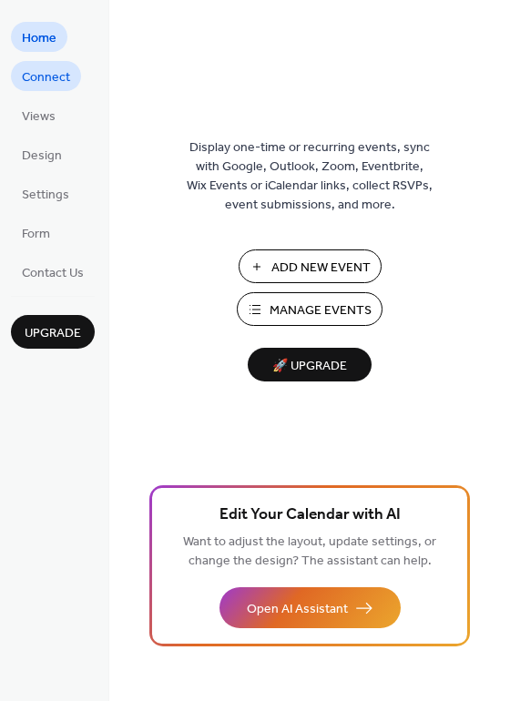
click at [43, 84] on span "Connect" at bounding box center [46, 77] width 48 height 19
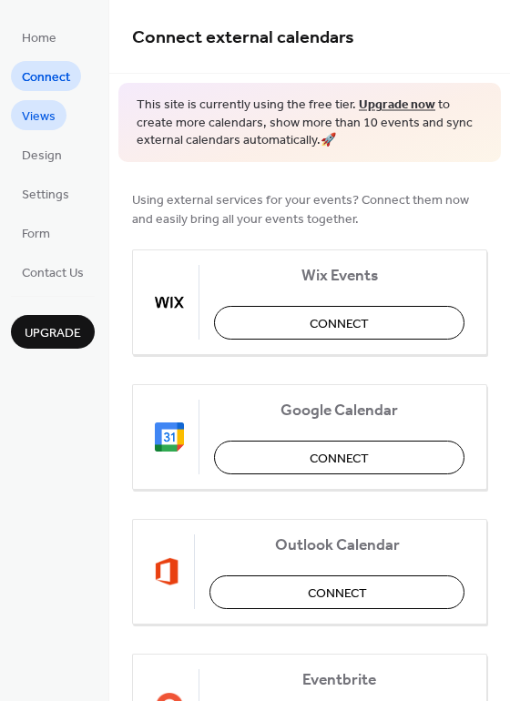
click at [41, 115] on span "Views" at bounding box center [39, 116] width 34 height 19
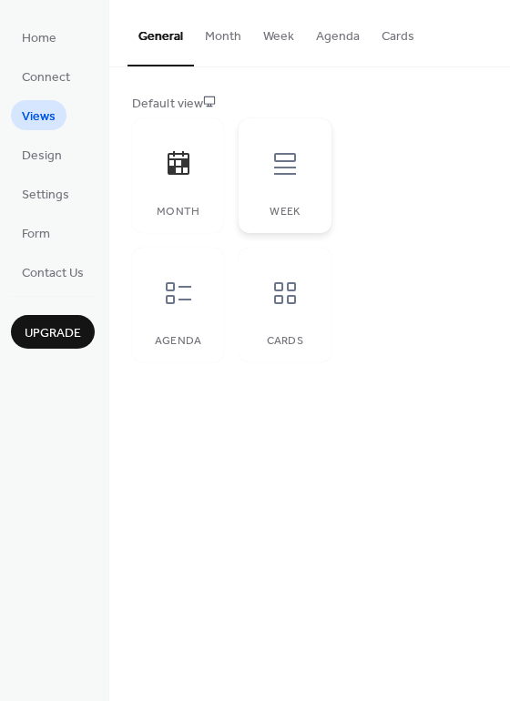
click at [255, 187] on div "Week" at bounding box center [284, 175] width 92 height 115
click at [173, 158] on icon at bounding box center [178, 163] width 22 height 24
click at [46, 154] on span "Design" at bounding box center [42, 155] width 40 height 19
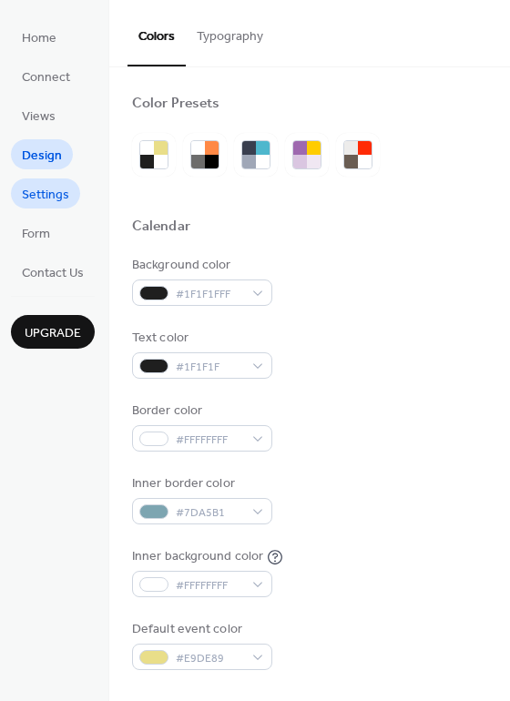
click at [45, 193] on span "Settings" at bounding box center [45, 195] width 47 height 19
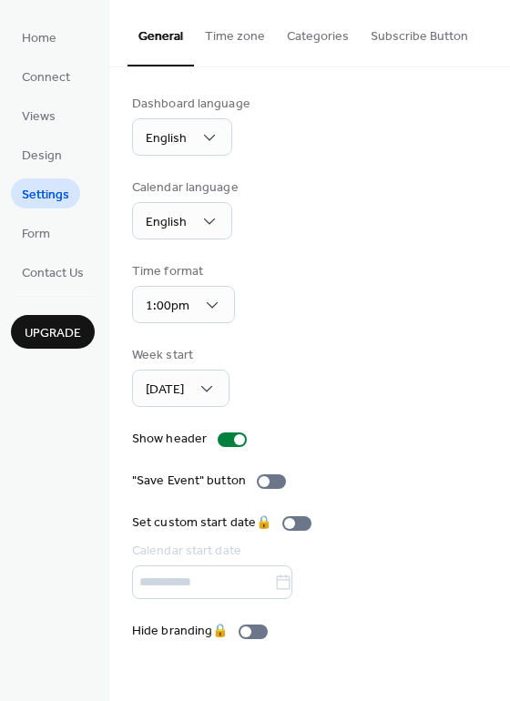
click at [231, 31] on button "Time zone" at bounding box center [235, 32] width 82 height 65
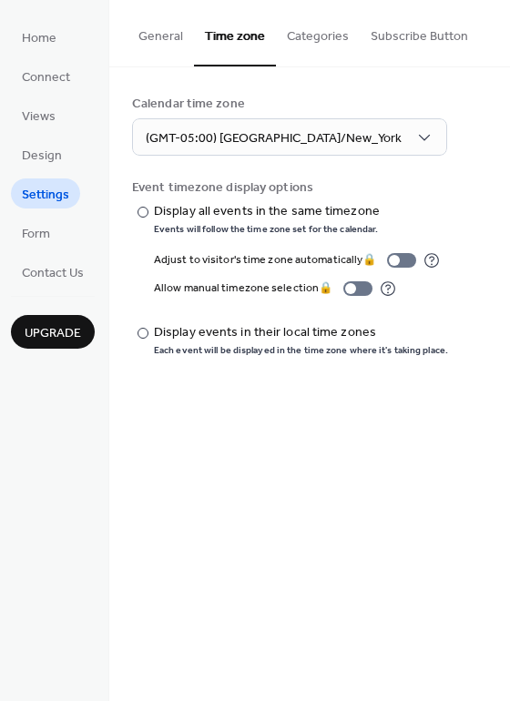
click at [308, 29] on button "Categories" at bounding box center [318, 32] width 84 height 65
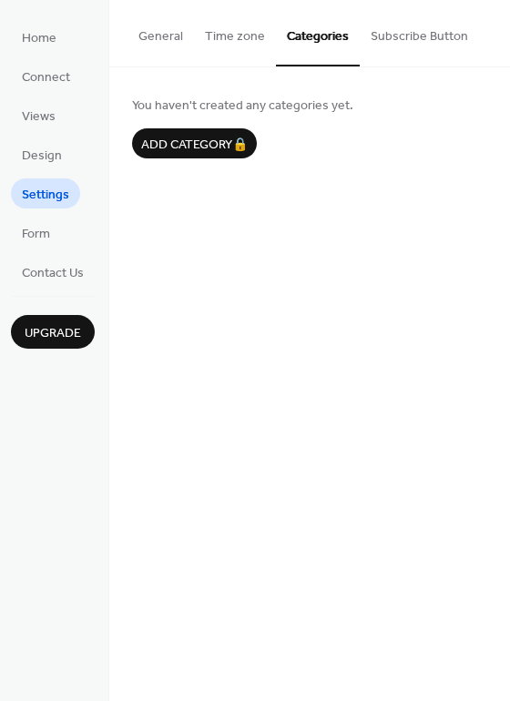
click at [386, 24] on button "Subscribe Button" at bounding box center [418, 32] width 119 height 65
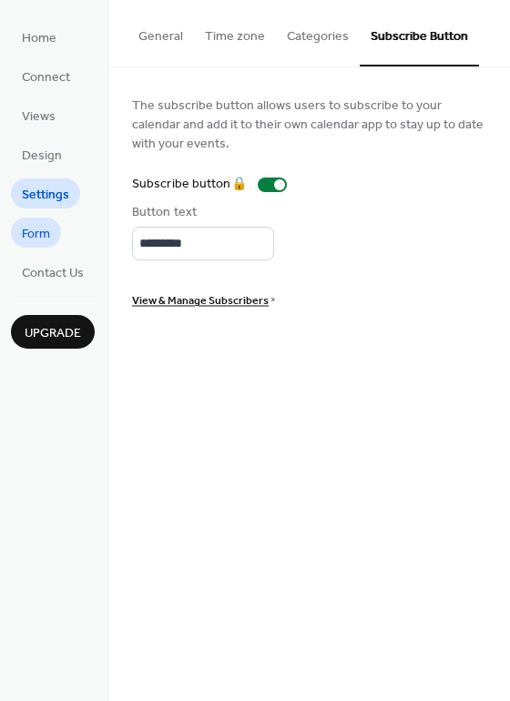
click at [25, 233] on span "Form" at bounding box center [36, 234] width 28 height 19
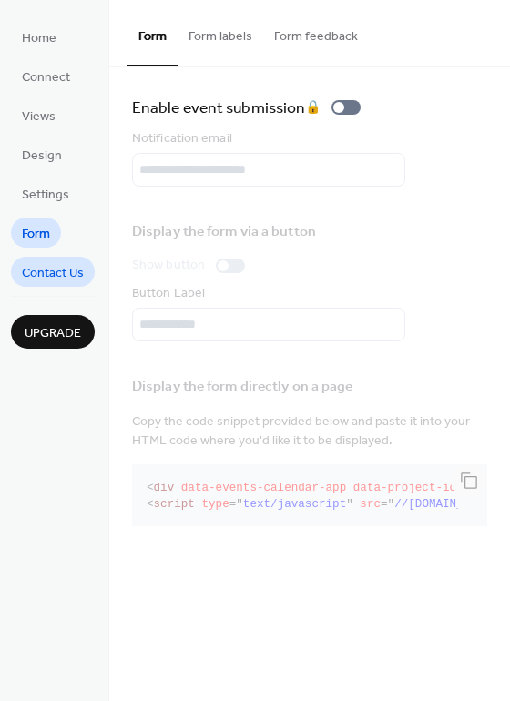
click at [64, 266] on span "Contact Us" at bounding box center [53, 273] width 62 height 19
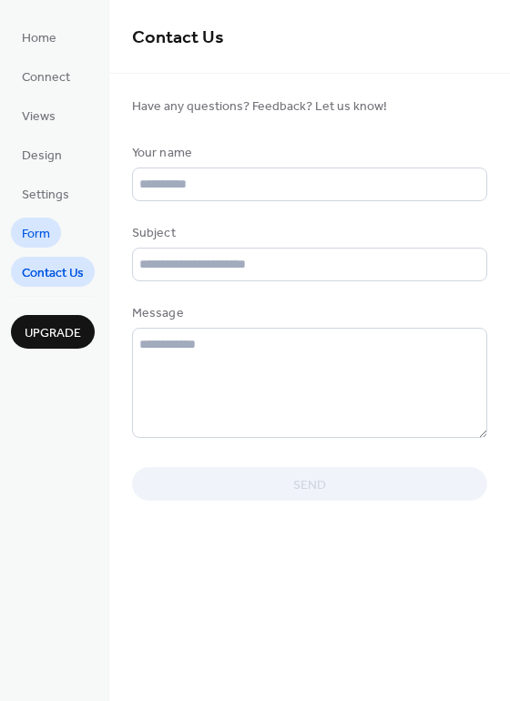
click at [28, 228] on span "Form" at bounding box center [36, 234] width 28 height 19
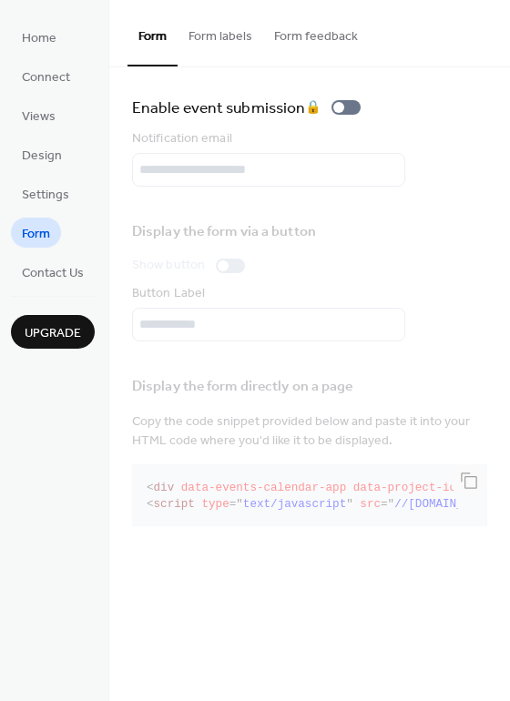
click at [247, 299] on div "Display the form via a button Show button Button Label" at bounding box center [309, 275] width 355 height 132
click at [46, 264] on span "Contact Us" at bounding box center [53, 273] width 62 height 19
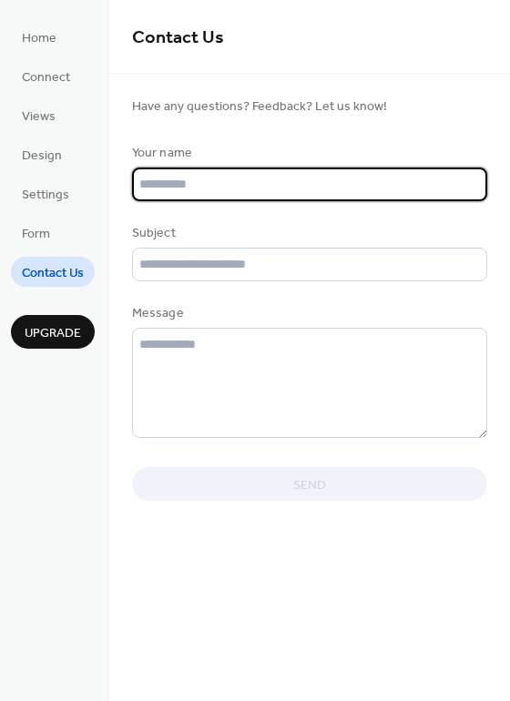
click at [160, 181] on input "text" at bounding box center [309, 184] width 355 height 34
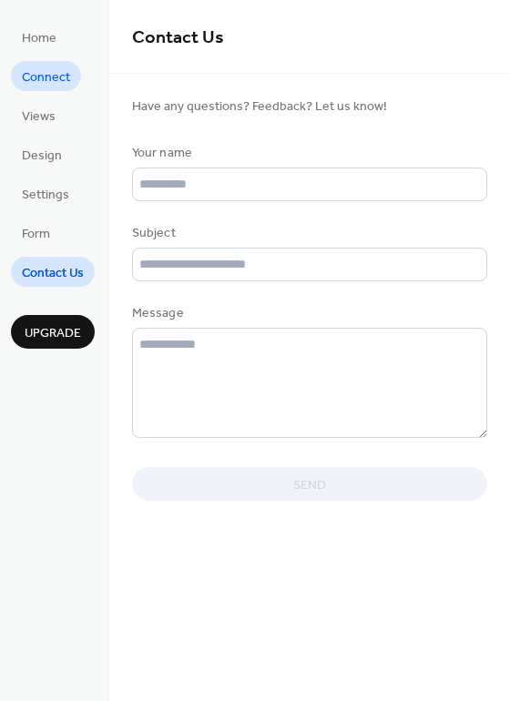
click at [58, 76] on span "Connect" at bounding box center [46, 77] width 48 height 19
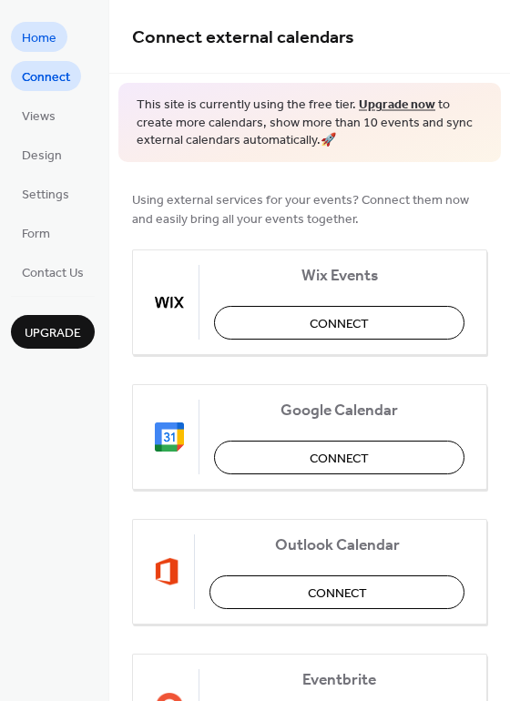
click at [40, 38] on span "Home" at bounding box center [39, 38] width 35 height 19
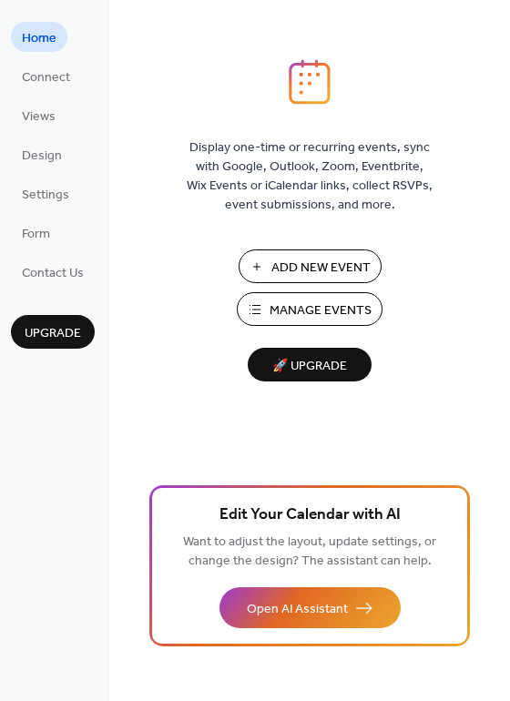
click at [318, 360] on span "🚀 Upgrade" at bounding box center [309, 366] width 102 height 25
click at [287, 270] on span "Add New Event" at bounding box center [320, 267] width 99 height 19
